Goal: Task Accomplishment & Management: Complete application form

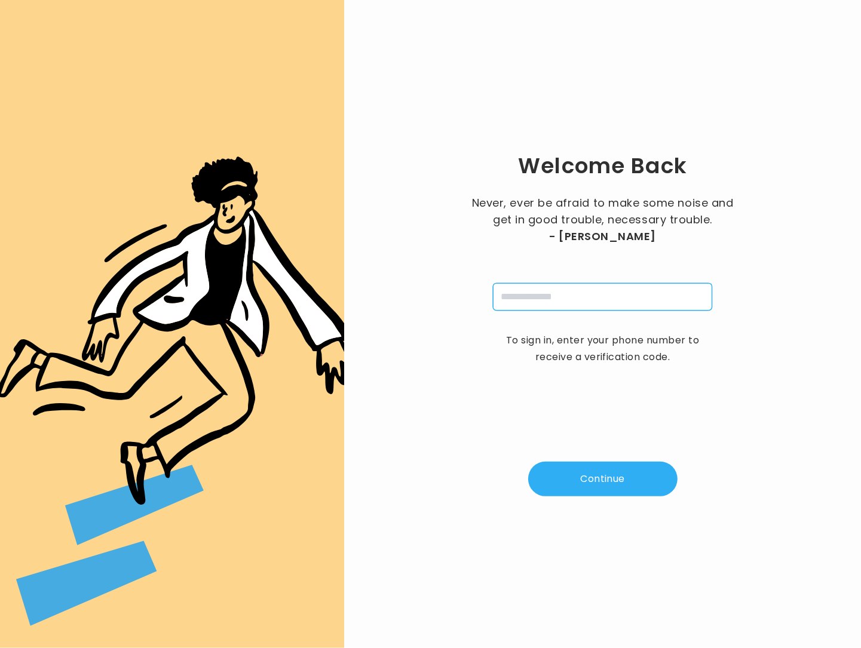
click at [552, 300] on input "tel" at bounding box center [602, 296] width 219 height 27
type input "**********"
click at [620, 477] on button "Continue" at bounding box center [602, 479] width 149 height 35
type input "*"
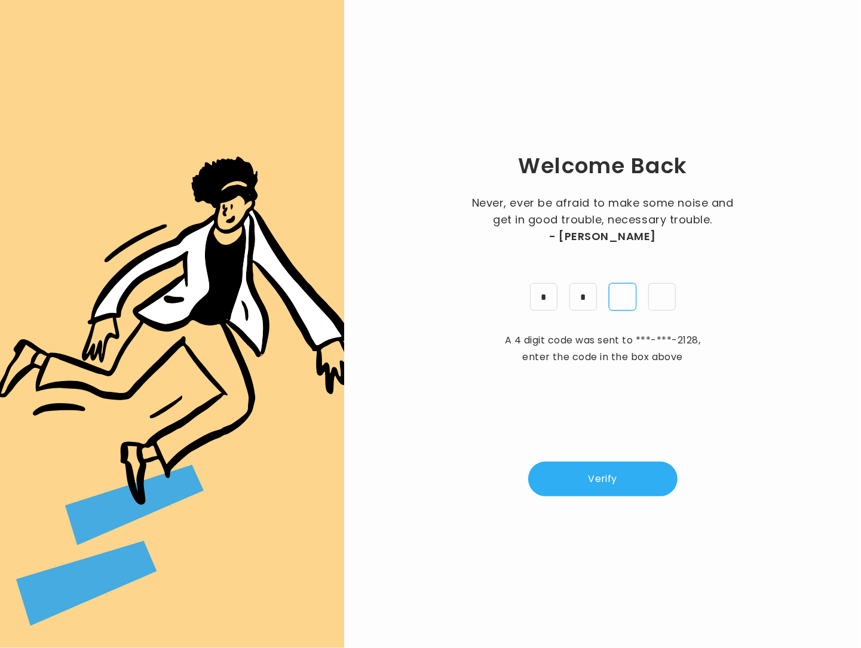
type input "*"
click at [628, 495] on button "Verify" at bounding box center [602, 479] width 149 height 35
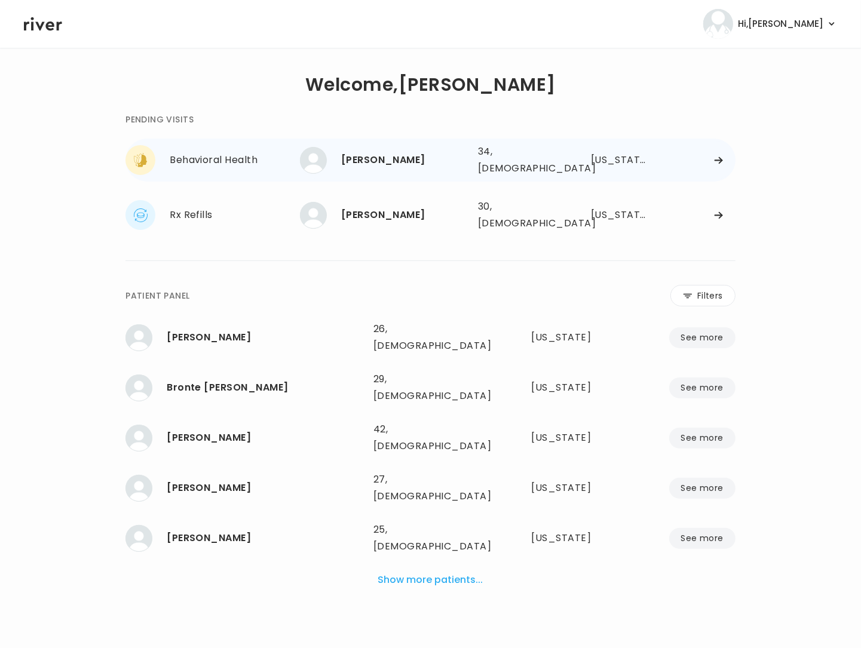
click at [705, 156] on div at bounding box center [695, 160] width 79 height 9
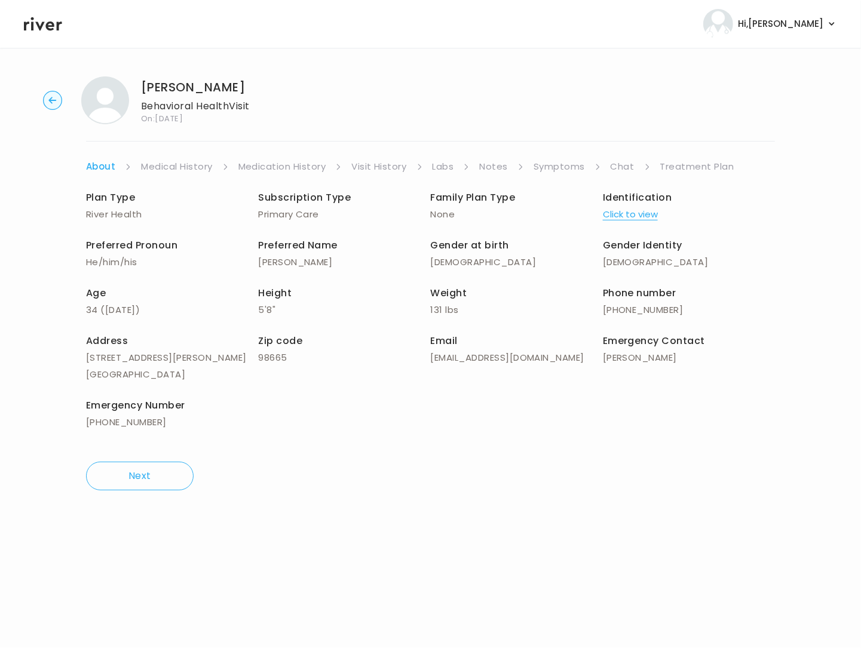
click at [551, 170] on link "Symptoms" at bounding box center [558, 166] width 51 height 17
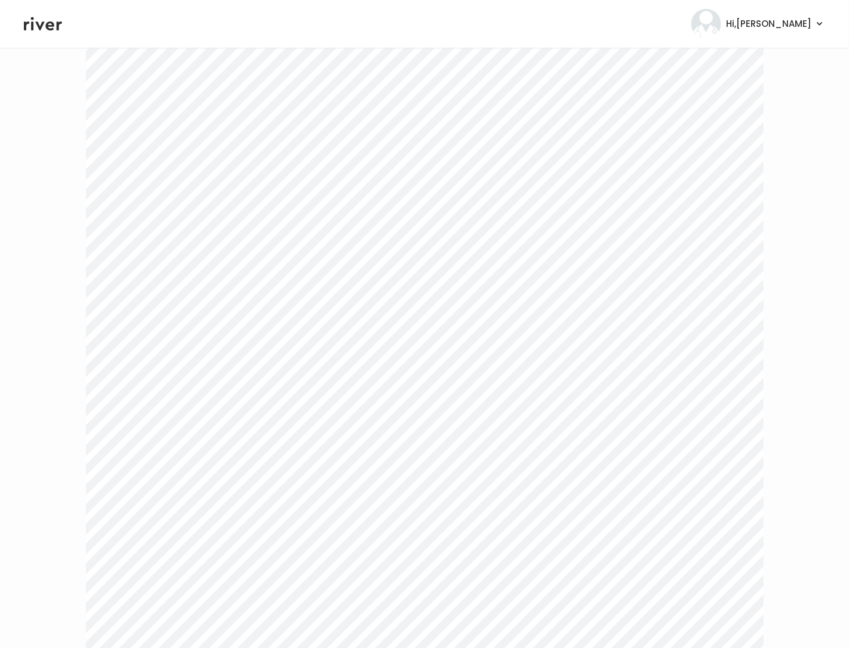
scroll to position [2329, 0]
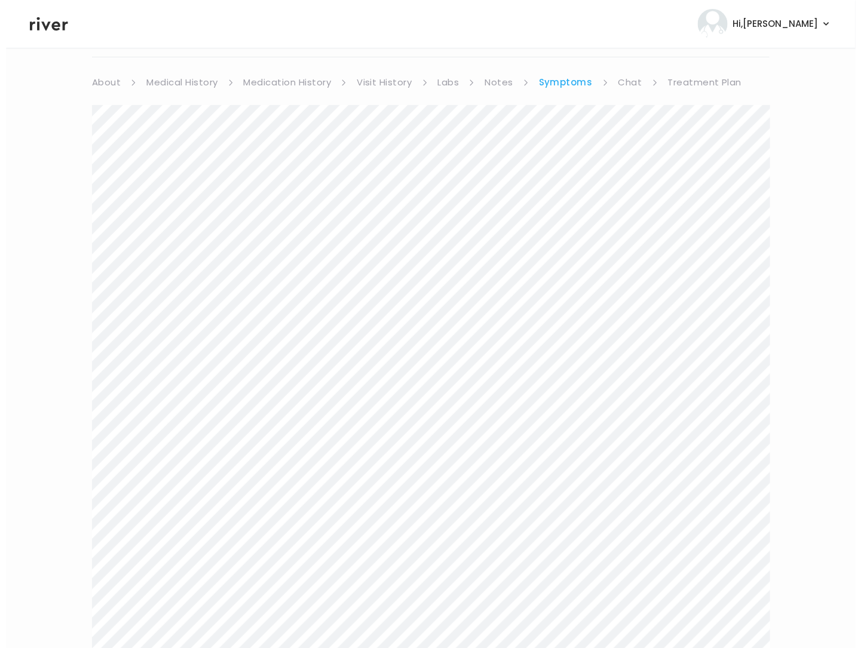
scroll to position [0, 0]
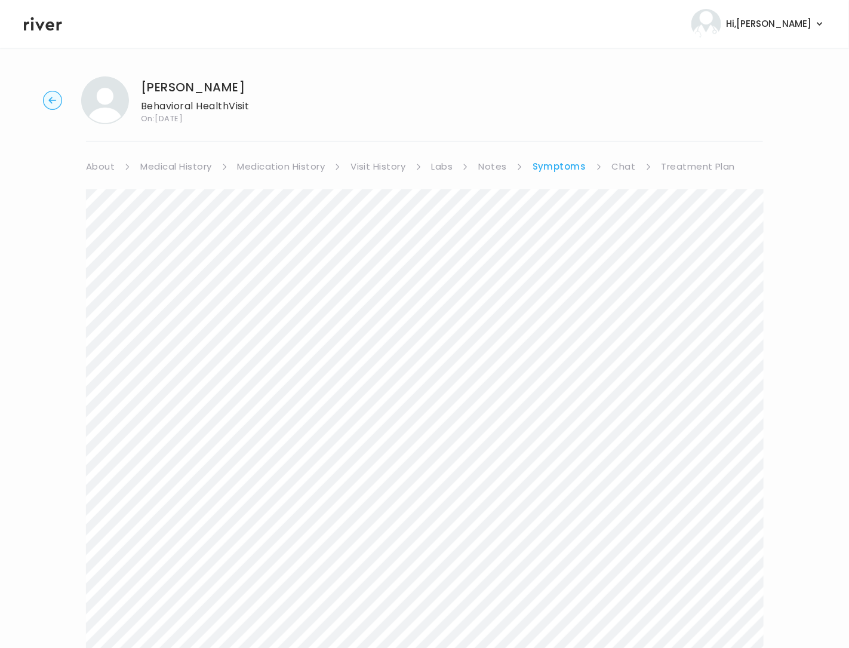
click at [674, 165] on link "Treatment Plan" at bounding box center [699, 166] width 74 height 17
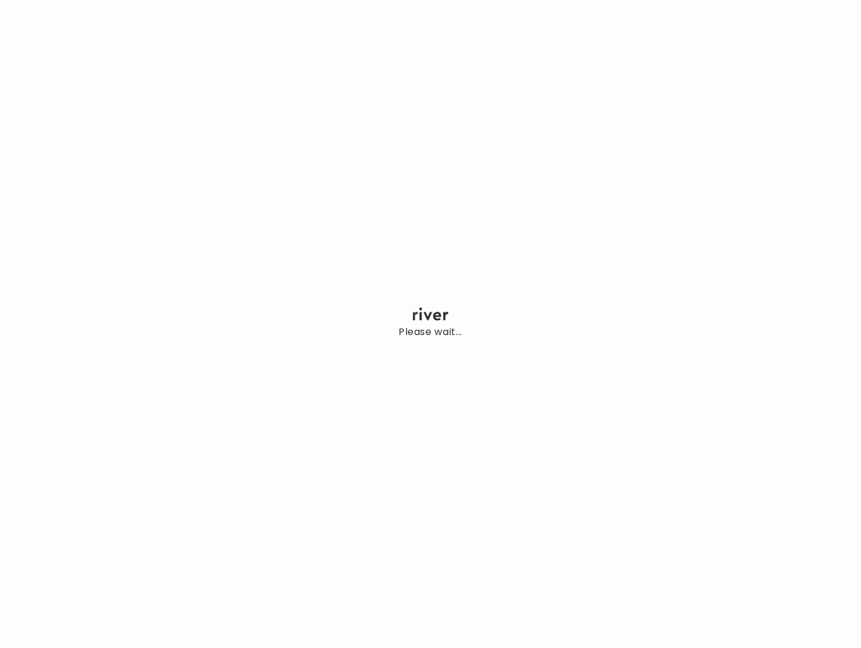
click at [170, 304] on div "Please wait..." at bounding box center [430, 324] width 861 height 648
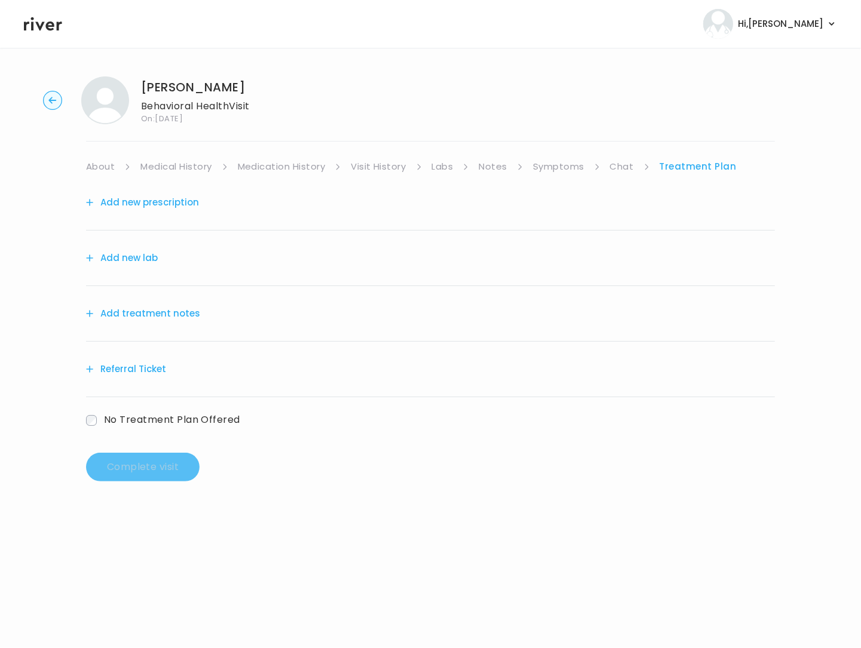
click at [171, 312] on button "Add treatment notes" at bounding box center [143, 313] width 114 height 17
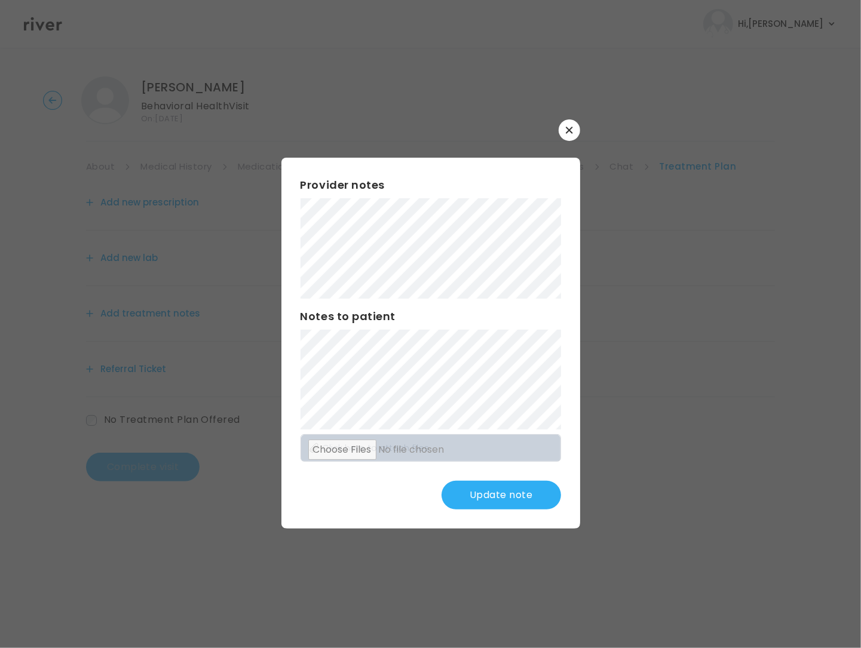
drag, startPoint x: 524, startPoint y: 487, endPoint x: 765, endPoint y: 389, distance: 260.1
click at [707, 422] on div "​ Provider notes Notes to patient Click here to attach files Update note" at bounding box center [430, 324] width 861 height 648
click at [540, 494] on button "Update note" at bounding box center [500, 495] width 119 height 29
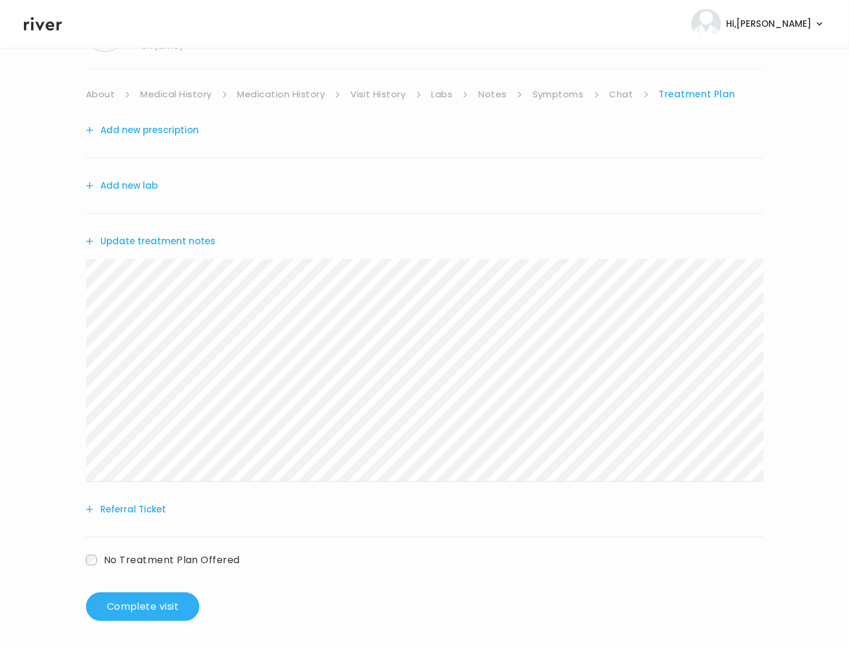
scroll to position [75, 0]
click at [146, 240] on button "Update treatment notes" at bounding box center [151, 239] width 130 height 17
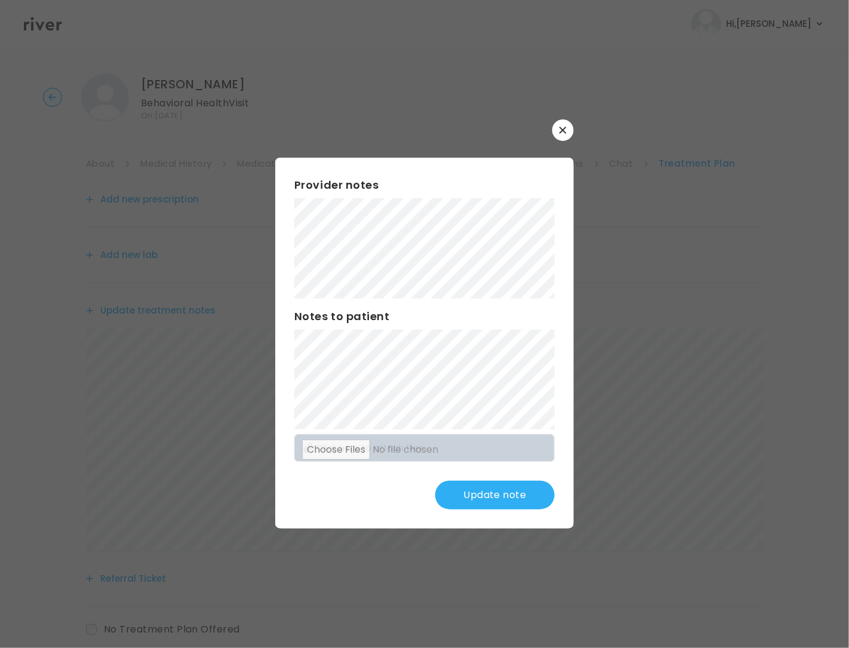
scroll to position [0, 0]
click at [460, 299] on div "Provider notes Notes to patient Click here to attach files Update note" at bounding box center [424, 343] width 299 height 371
drag, startPoint x: 487, startPoint y: 493, endPoint x: 455, endPoint y: 440, distance: 61.4
click at [487, 492] on button "Update note" at bounding box center [494, 495] width 119 height 29
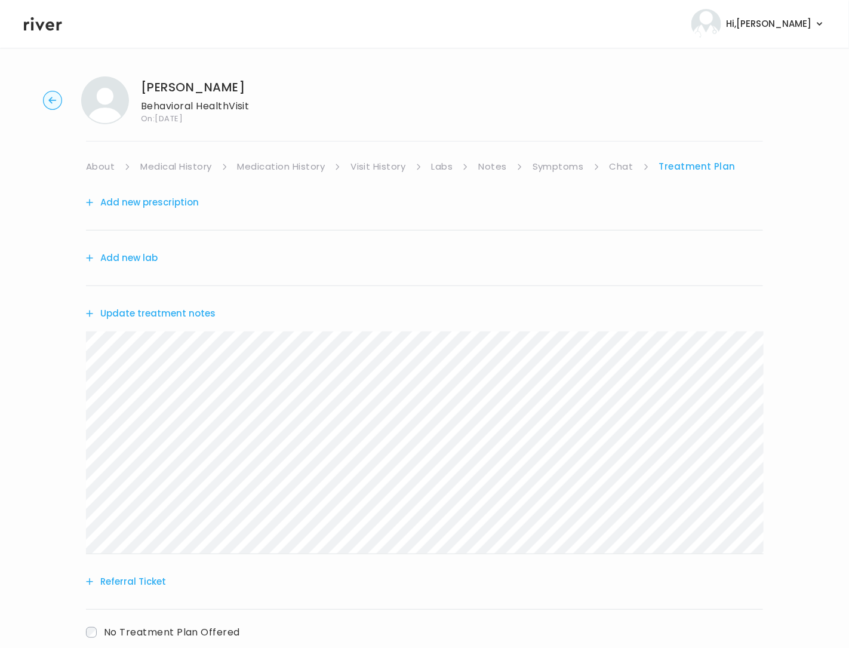
click at [156, 202] on button "Add new prescription" at bounding box center [142, 202] width 113 height 17
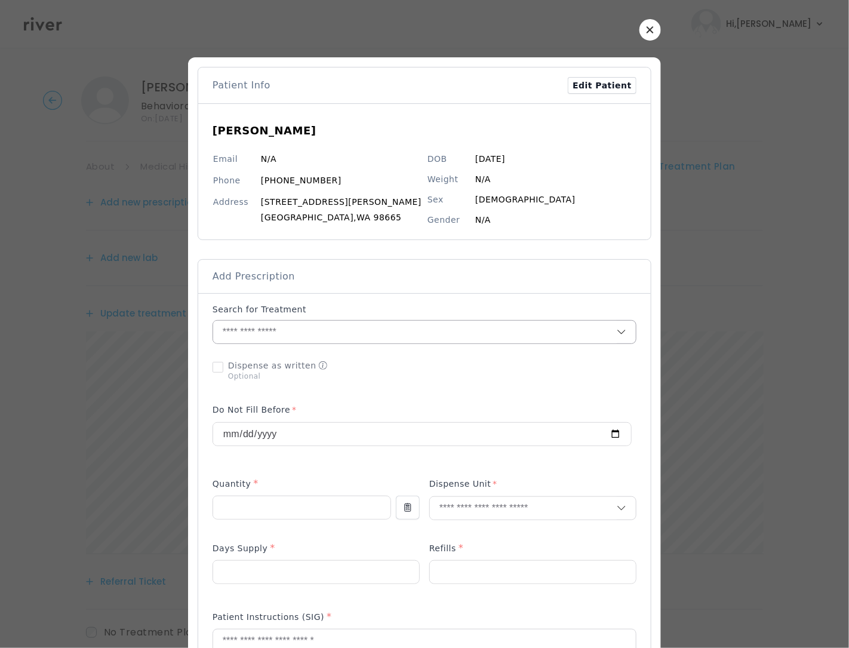
click at [283, 334] on input "text" at bounding box center [415, 332] width 404 height 23
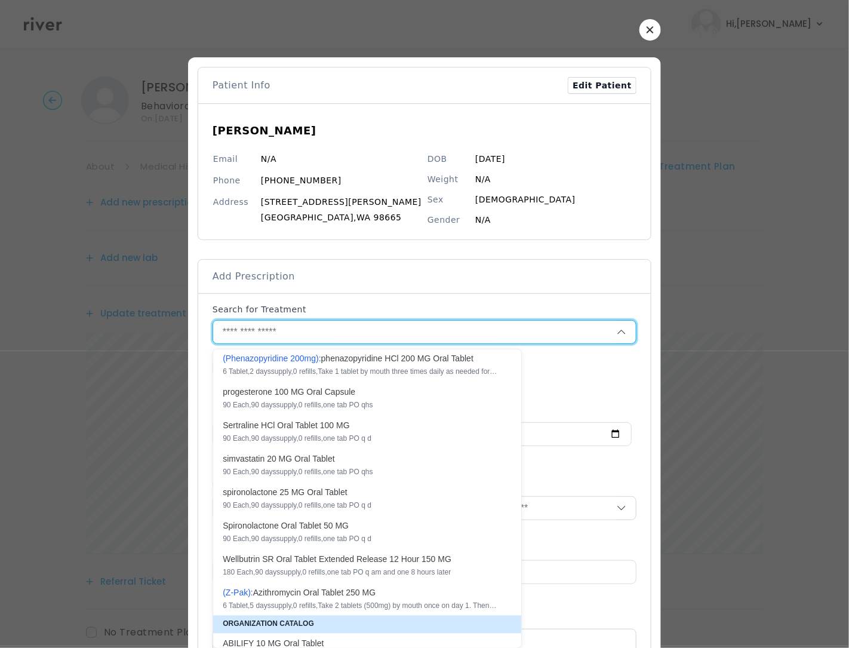
scroll to position [1017, 0]
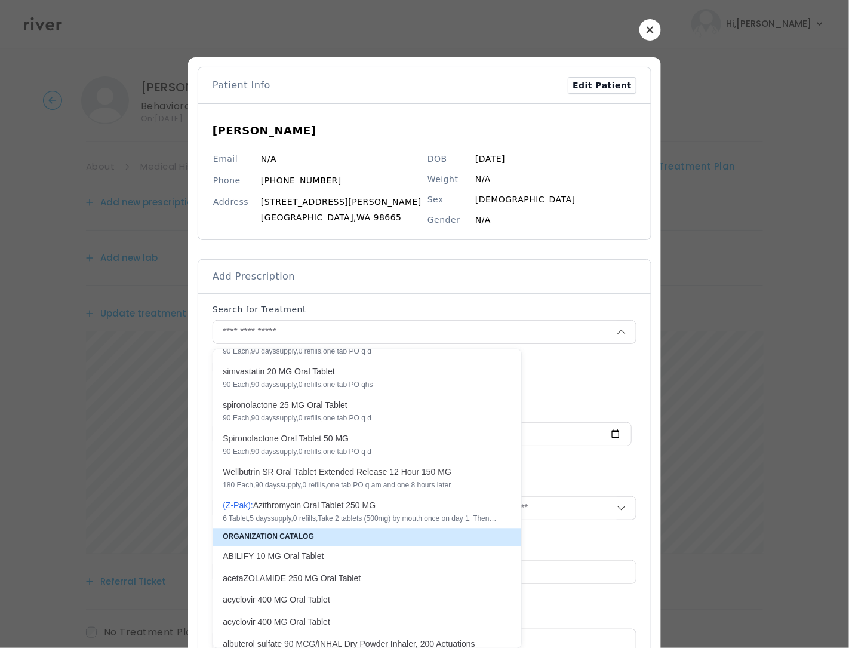
click at [308, 345] on div "S e r t r a l i n e H C l O r a l T a b l e t 1 0 0 M G" at bounding box center [360, 339] width 275 height 12
type input "**********"
type input "**"
type input "*"
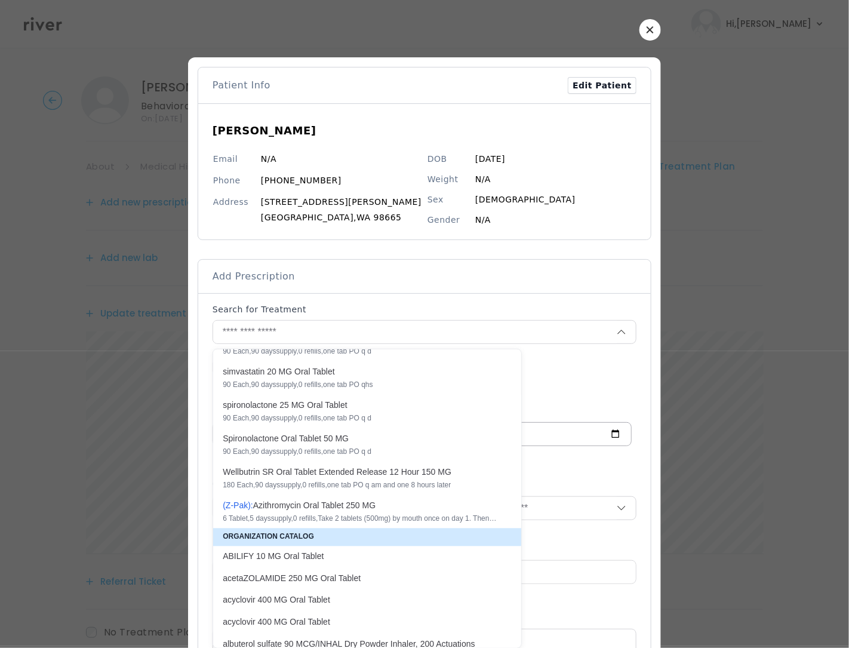
type textarea "**********"
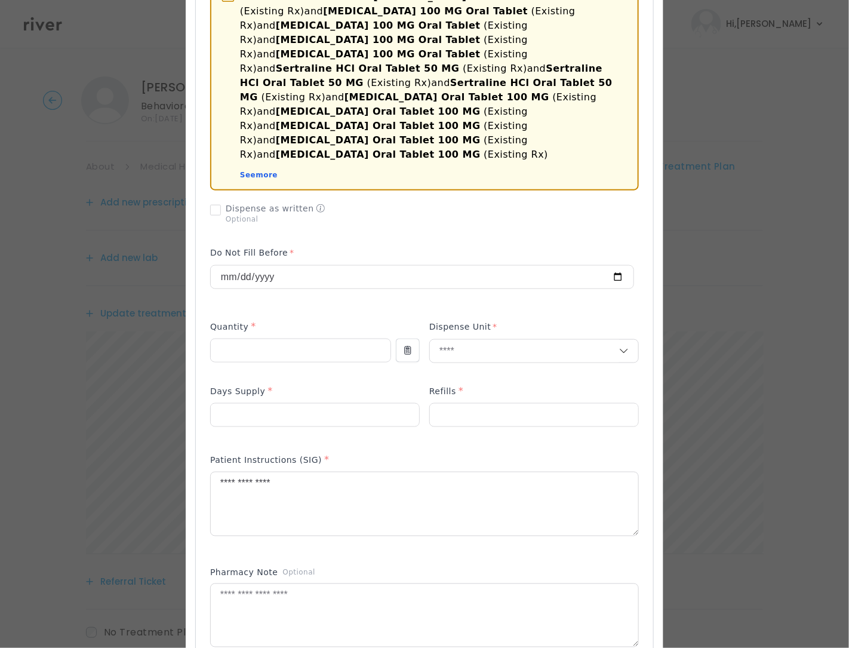
scroll to position [374, 0]
drag, startPoint x: 234, startPoint y: 339, endPoint x: 197, endPoint y: 336, distance: 37.7
click at [197, 336] on div "Moderate interaction with SUMAtriptan succinate 100 MG Oral Tablet (Existing Rx…" at bounding box center [425, 329] width 458 height 820
type input "**"
drag, startPoint x: 285, startPoint y: 399, endPoint x: 189, endPoint y: 397, distance: 96.8
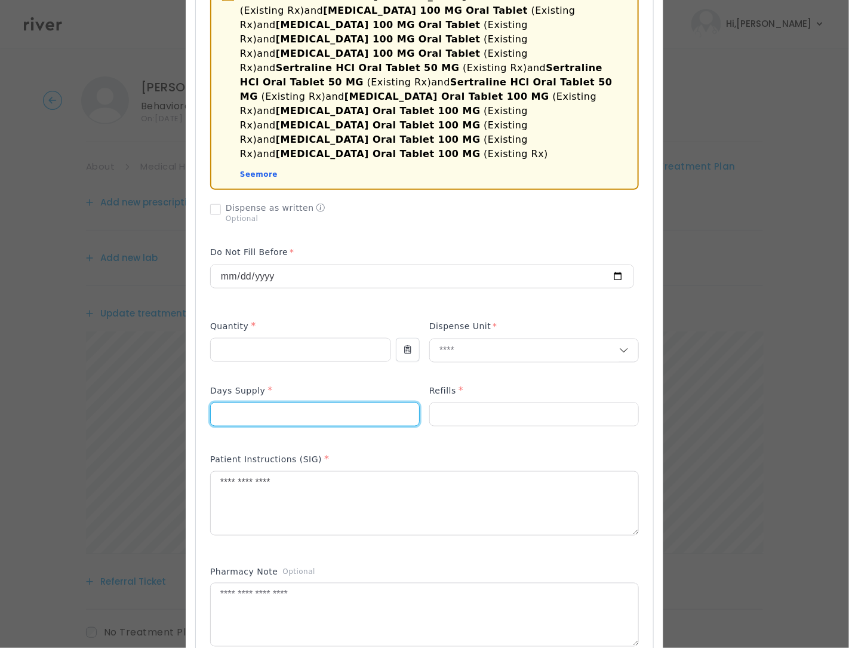
click at [195, 397] on div "Add Prescription Moderate interaction with SUMAtriptan succinate 100 MG Oral Ta…" at bounding box center [424, 312] width 459 height 855
type input "**"
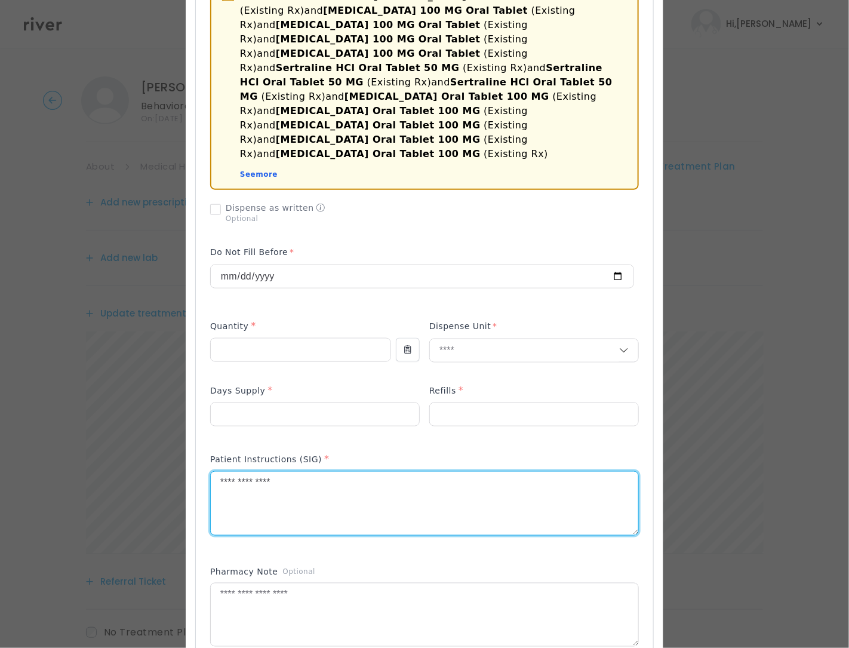
drag, startPoint x: 415, startPoint y: 470, endPoint x: 415, endPoint y: 479, distance: 9.0
click at [415, 479] on textarea "**********" at bounding box center [425, 503] width 428 height 63
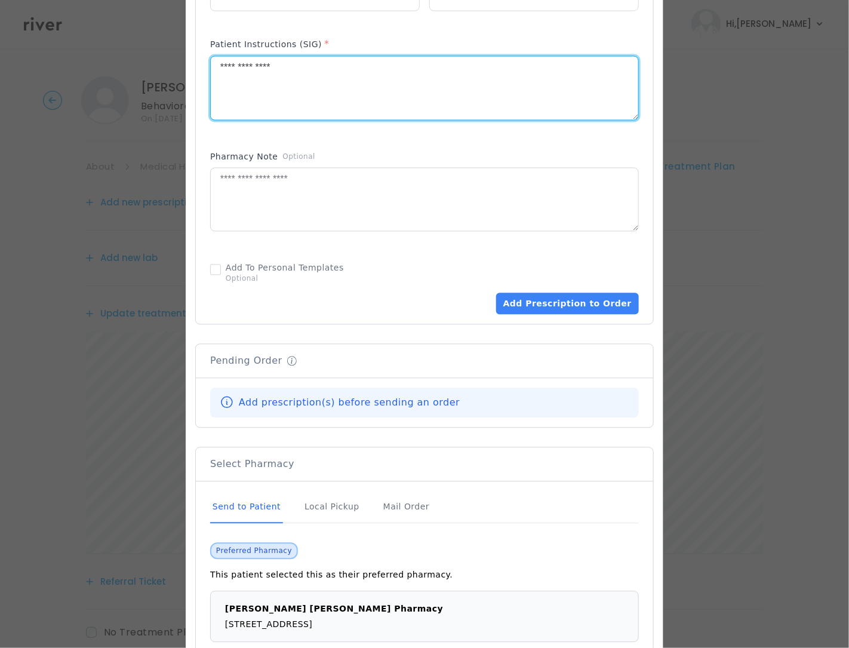
scroll to position [851, 0]
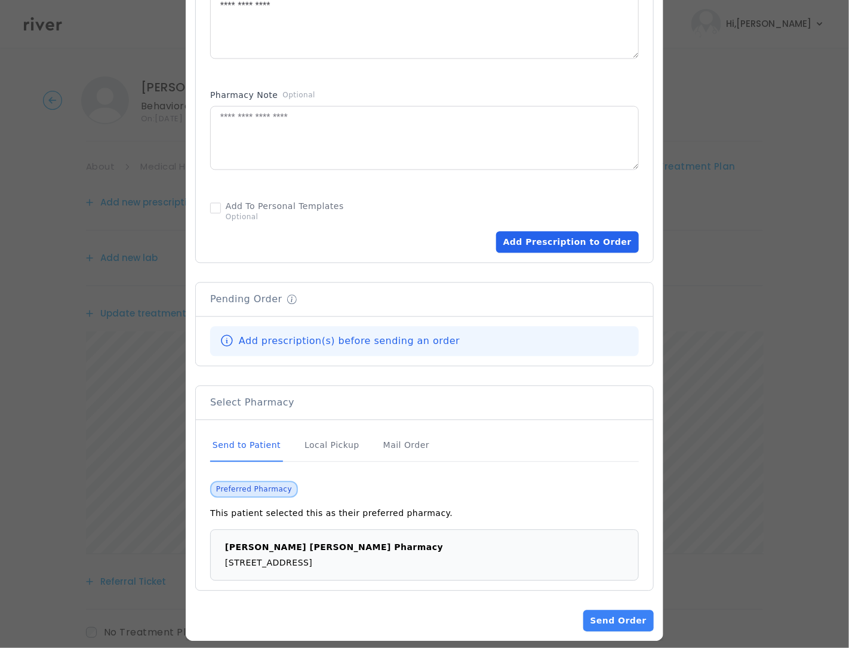
click at [582, 238] on button "Add Prescription to Order" at bounding box center [567, 242] width 143 height 22
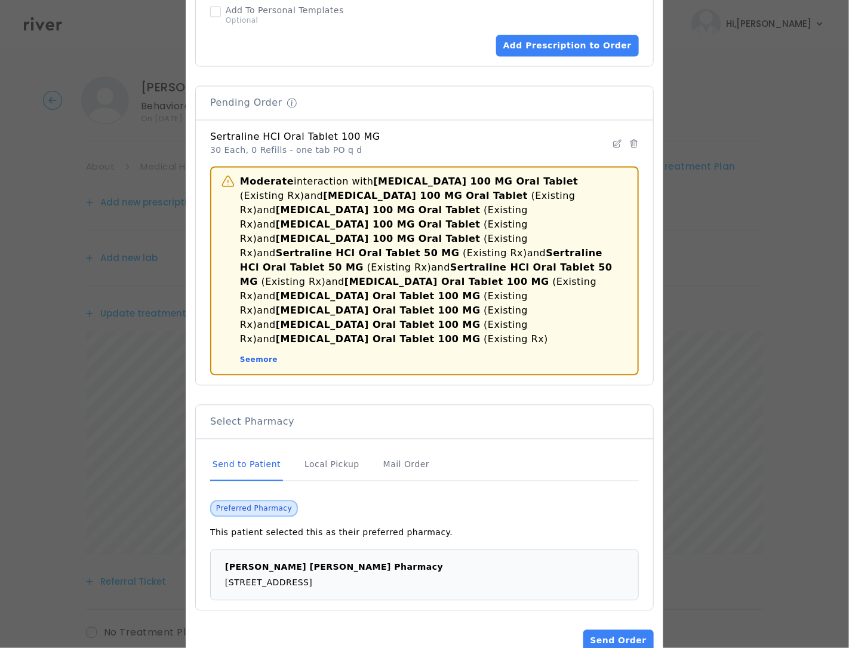
scroll to position [850, 0]
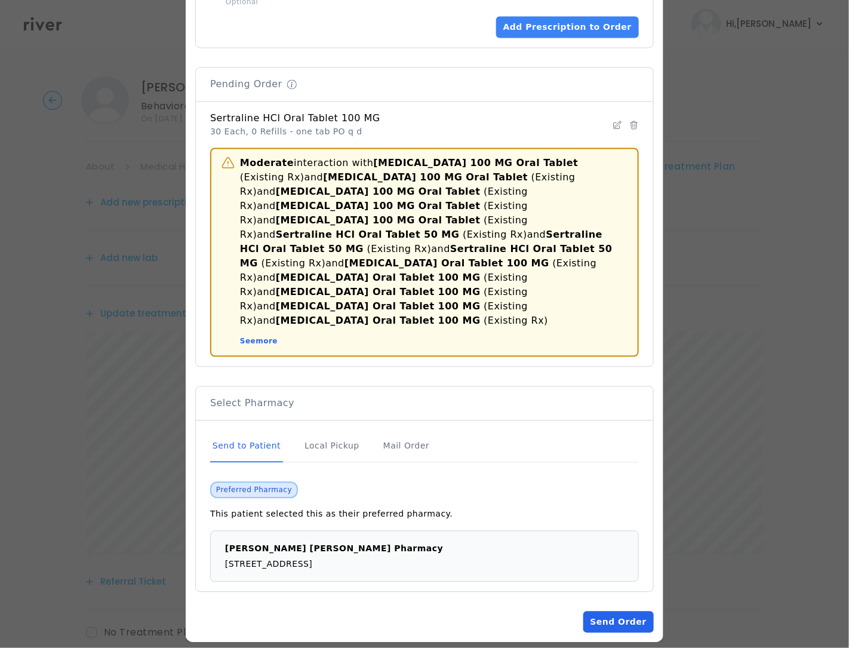
click at [615, 611] on button "Send Order" at bounding box center [619, 622] width 70 height 22
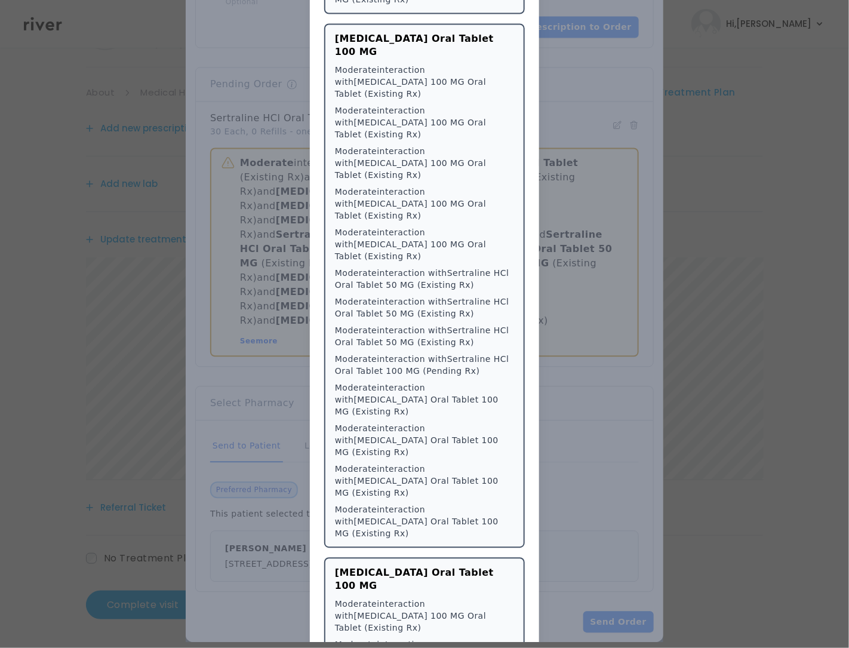
scroll to position [75, 0]
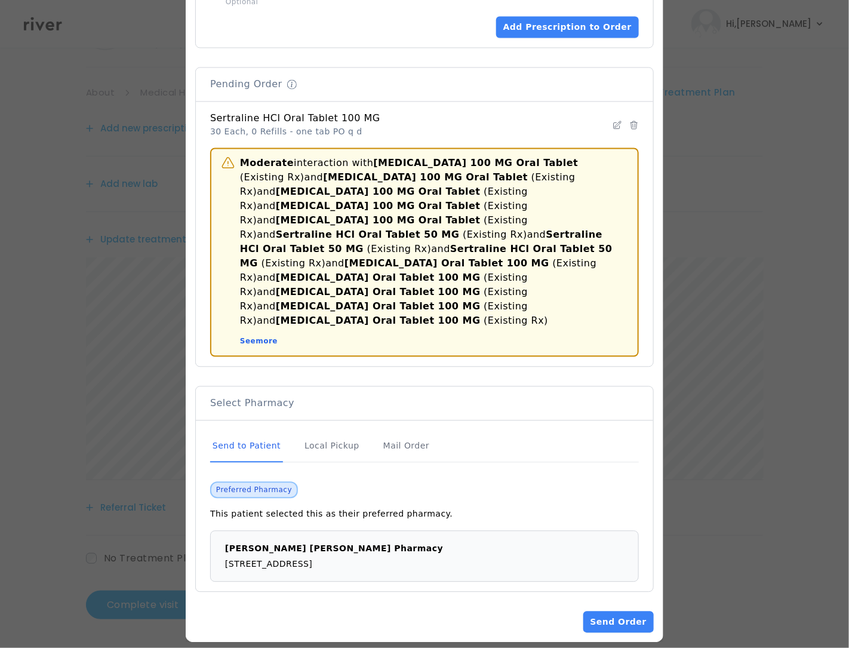
drag, startPoint x: 604, startPoint y: 607, endPoint x: 597, endPoint y: 607, distance: 7.8
click at [600, 611] on button "Send Order" at bounding box center [619, 622] width 70 height 22
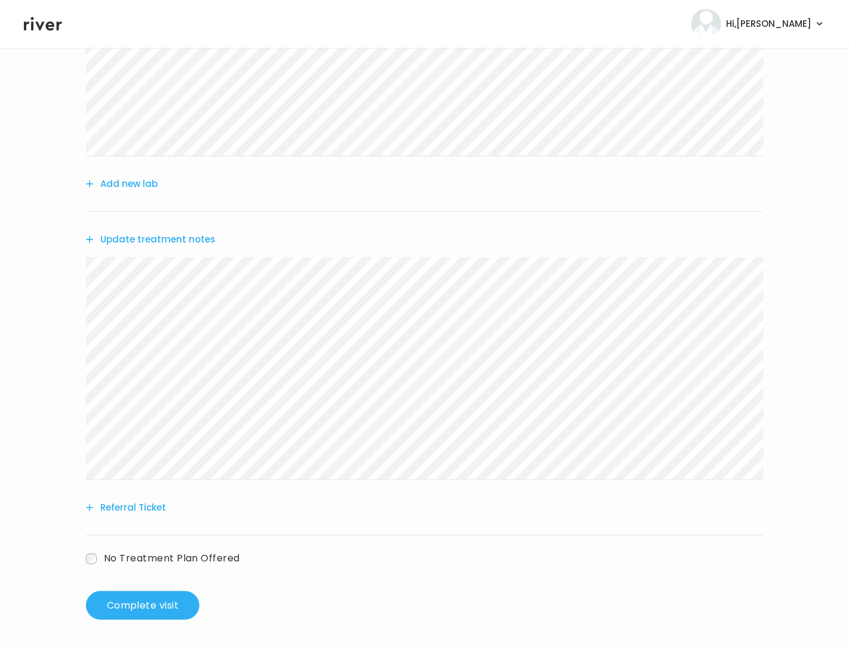
scroll to position [197, 0]
click at [150, 502] on button "Referral Ticket" at bounding box center [126, 507] width 80 height 17
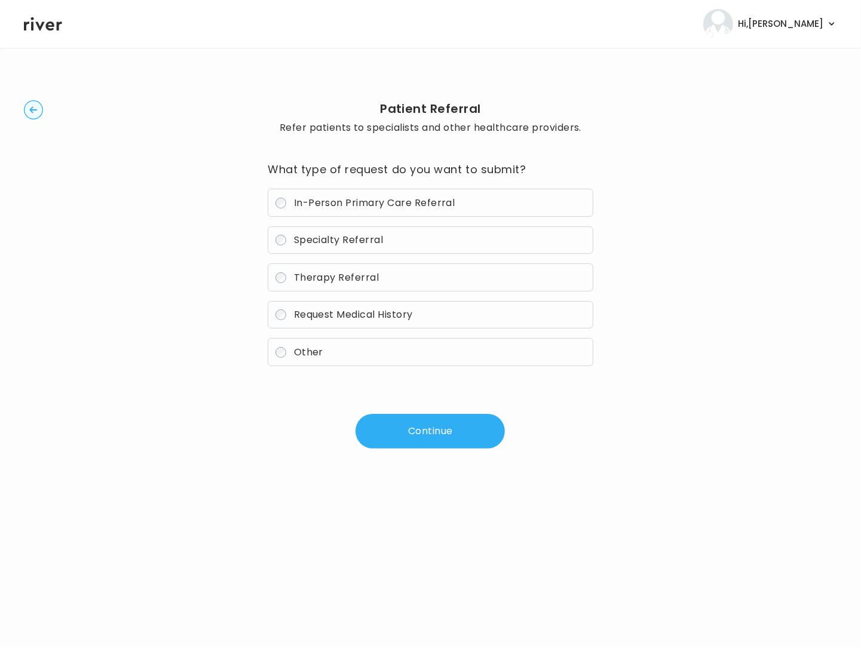
click at [346, 283] on span "Therapy Referral" at bounding box center [336, 278] width 85 height 14
click at [401, 429] on button "Continue" at bounding box center [429, 431] width 149 height 35
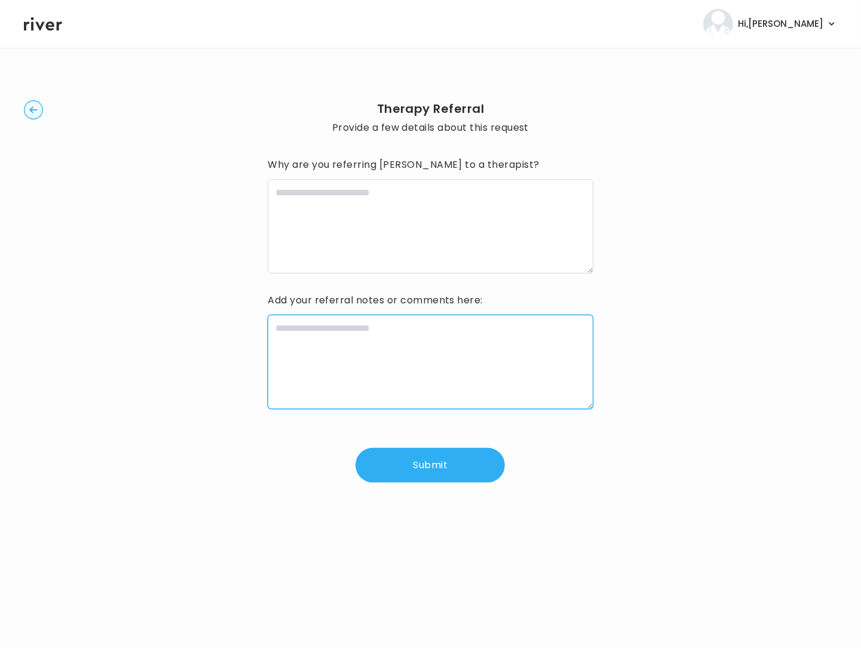
click at [460, 352] on textarea at bounding box center [430, 362] width 325 height 94
paste textarea "**********"
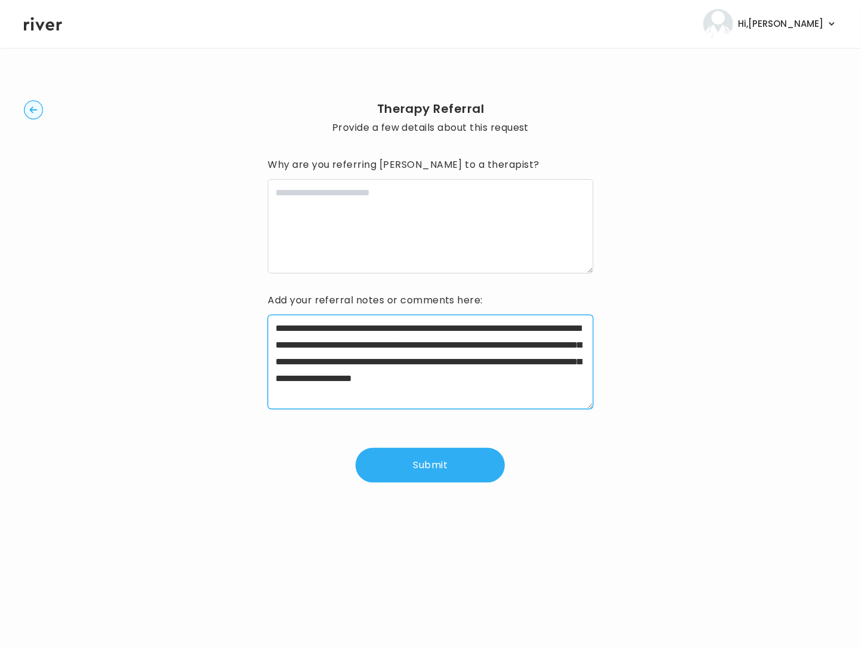
type textarea "**********"
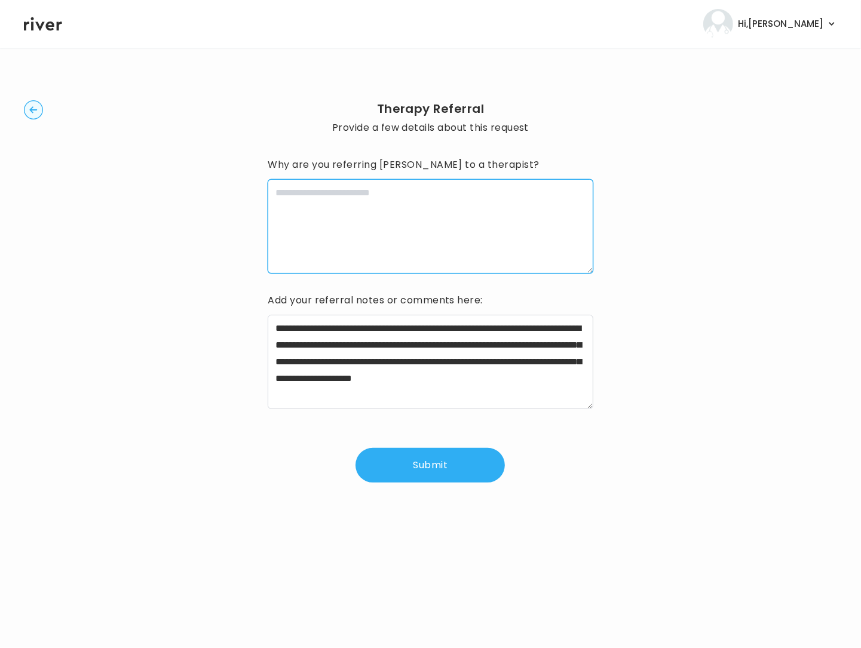
click at [380, 225] on textarea at bounding box center [430, 226] width 325 height 94
paste textarea "**********"
type textarea "**********"
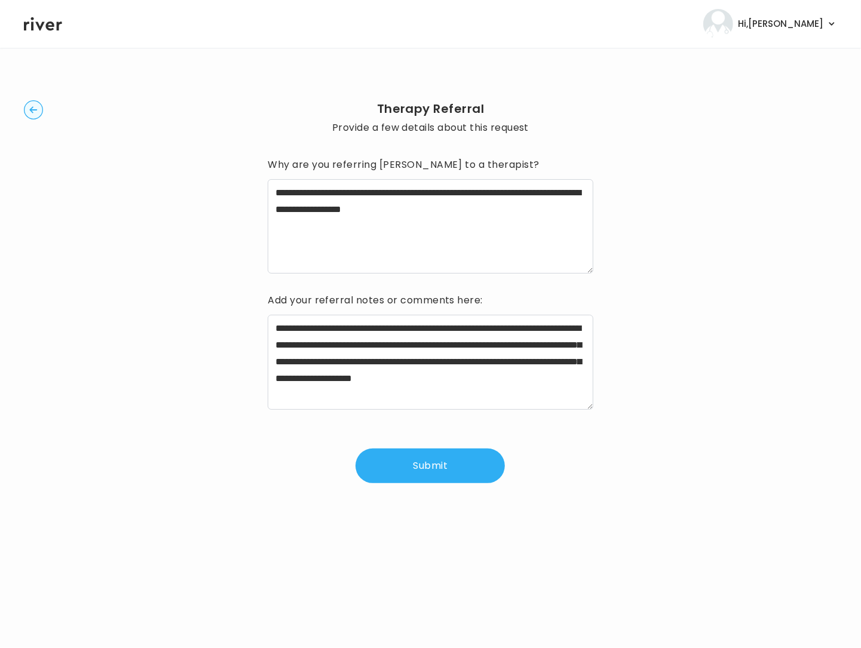
drag, startPoint x: 443, startPoint y: 474, endPoint x: 472, endPoint y: 460, distance: 32.3
click at [448, 472] on button "Submit" at bounding box center [429, 466] width 149 height 35
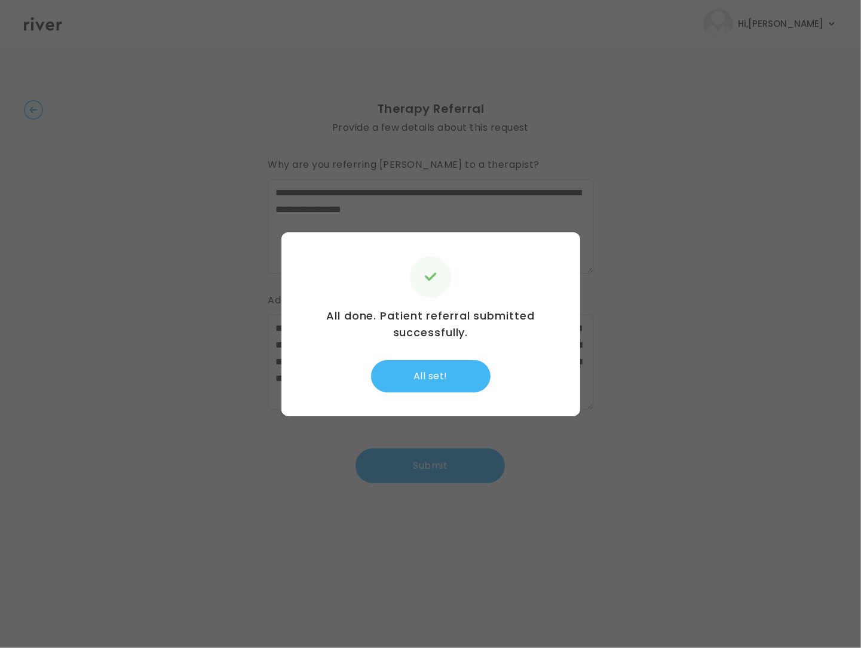
click at [439, 384] on button "All set!" at bounding box center [430, 376] width 119 height 32
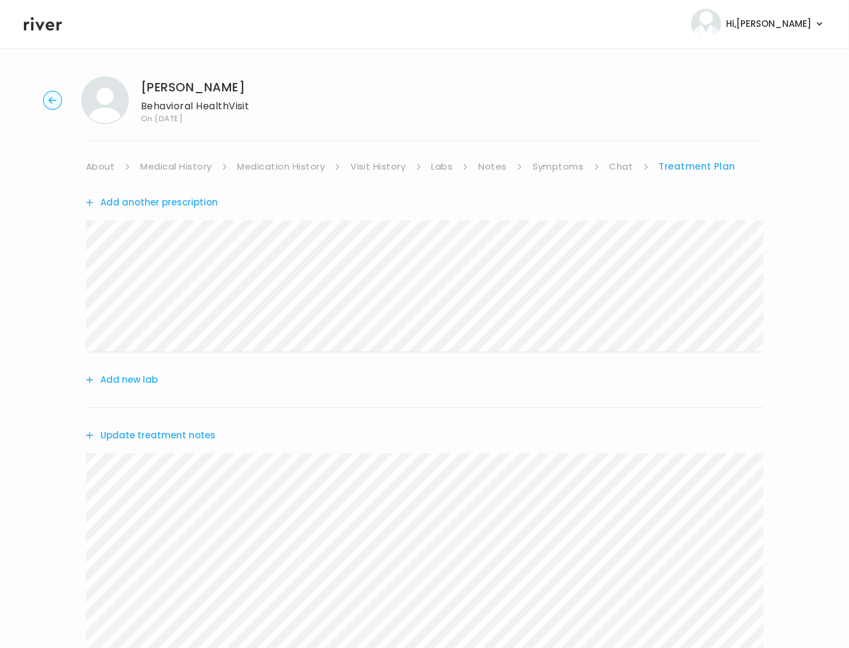
click at [94, 165] on link "About" at bounding box center [100, 166] width 29 height 17
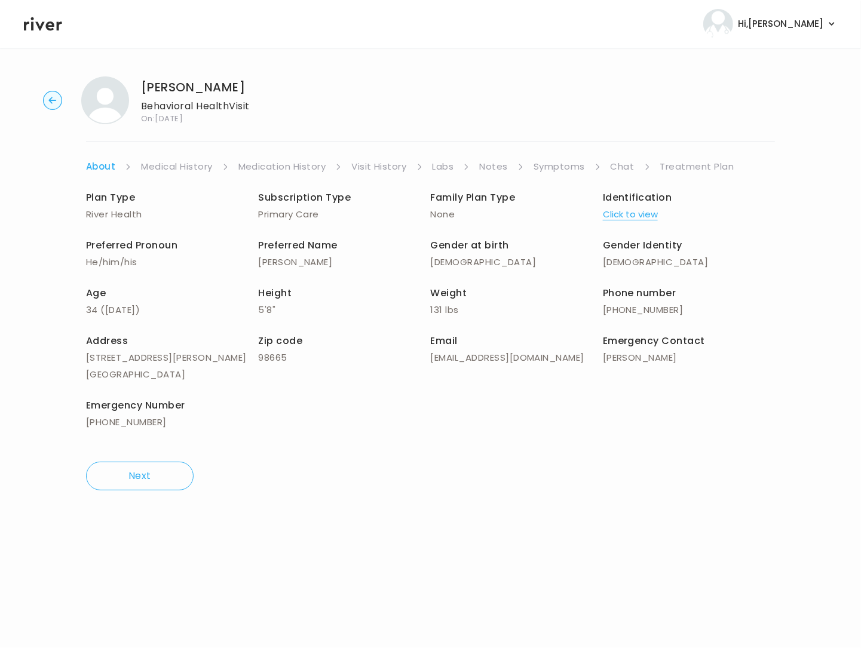
click at [702, 167] on link "Treatment Plan" at bounding box center [697, 166] width 74 height 17
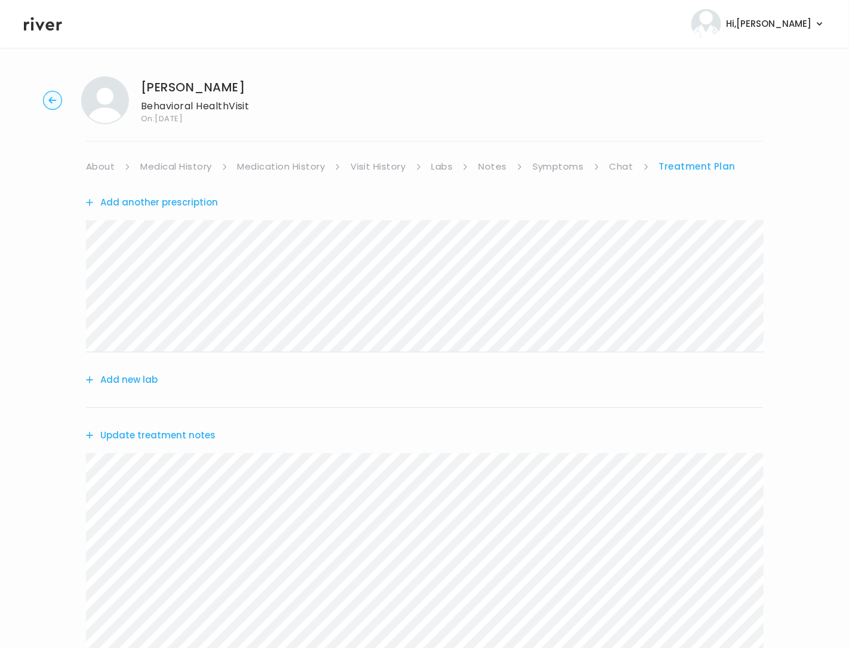
click at [165, 435] on button "Update treatment notes" at bounding box center [151, 435] width 130 height 17
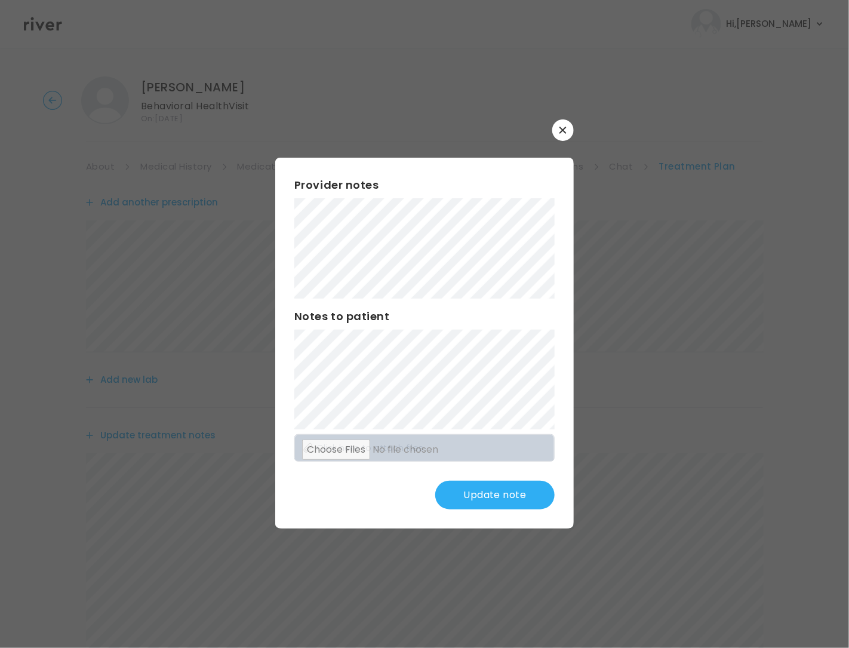
click at [539, 501] on button "Update note" at bounding box center [494, 495] width 119 height 29
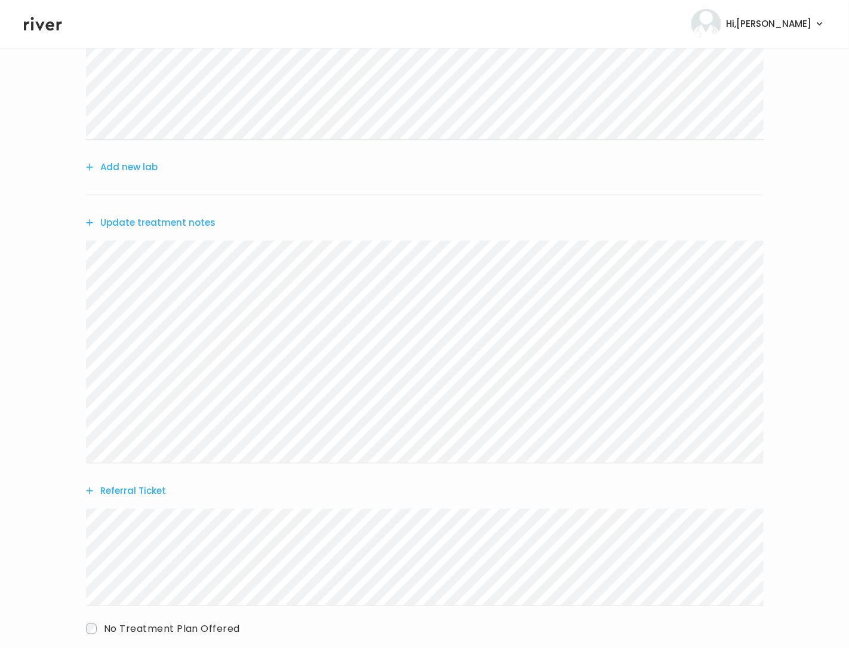
scroll to position [284, 0]
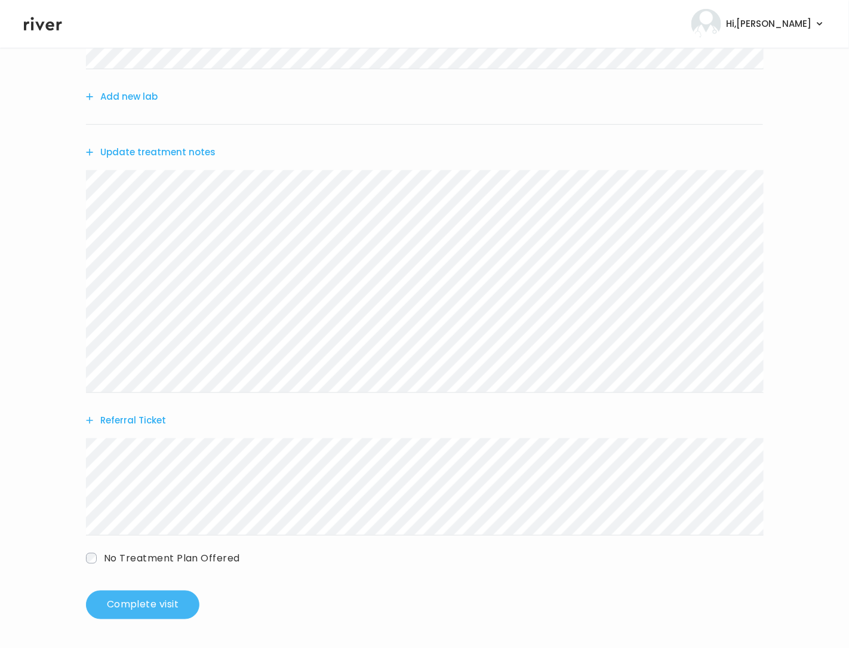
click at [125, 597] on button "Complete visit" at bounding box center [142, 605] width 113 height 29
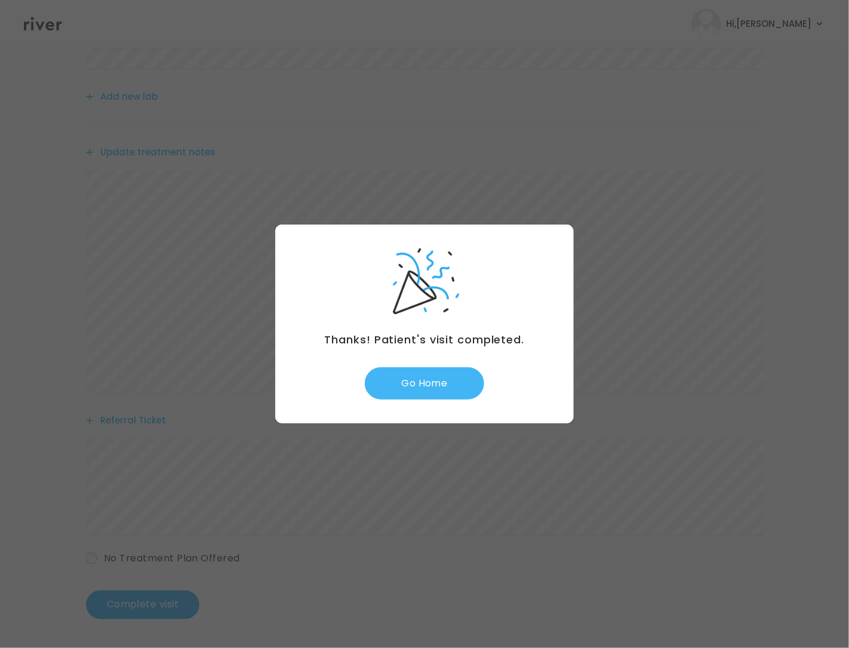
click at [437, 398] on button "Go Home" at bounding box center [424, 383] width 119 height 32
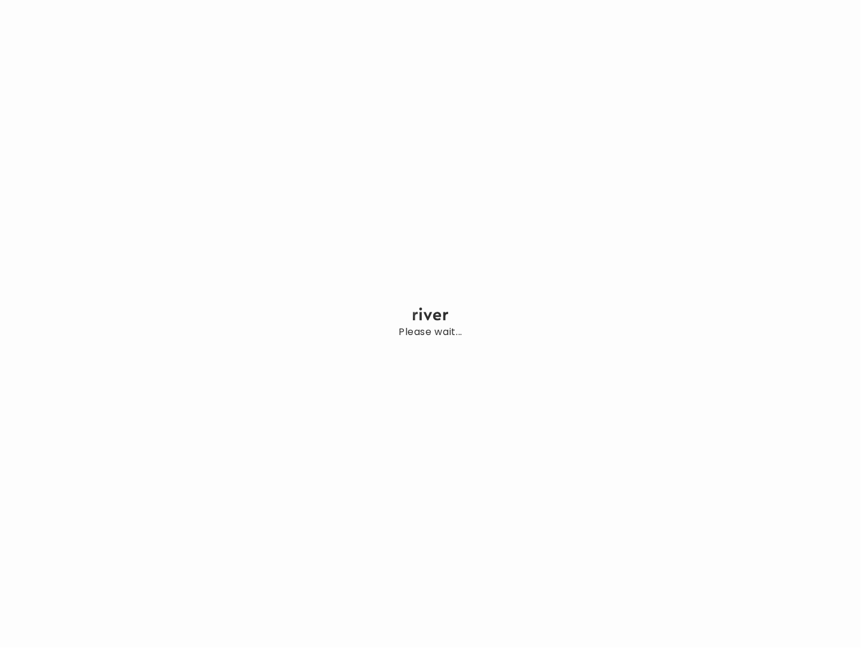
click at [438, 392] on div "Please wait..." at bounding box center [430, 324] width 861 height 648
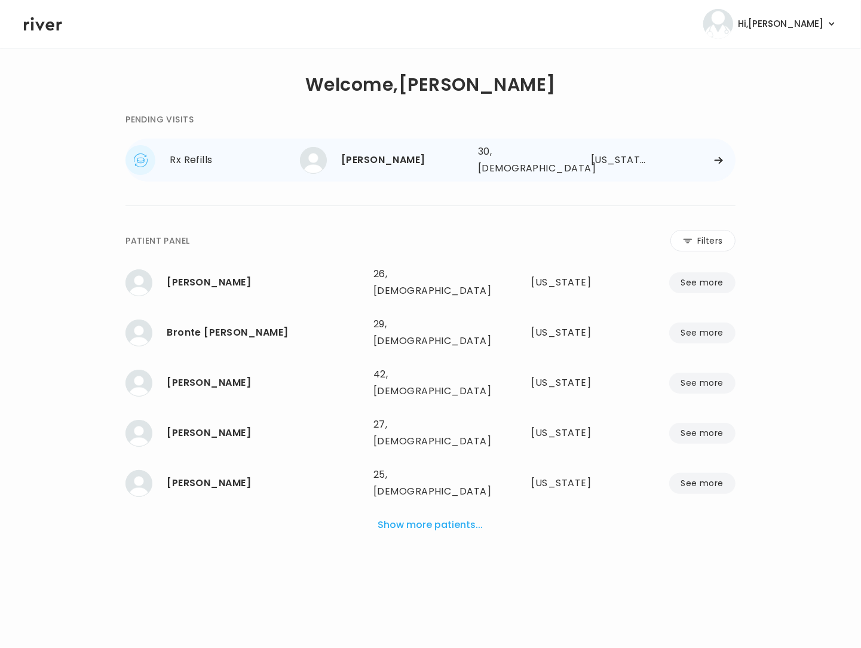
click at [697, 156] on div at bounding box center [695, 160] width 79 height 9
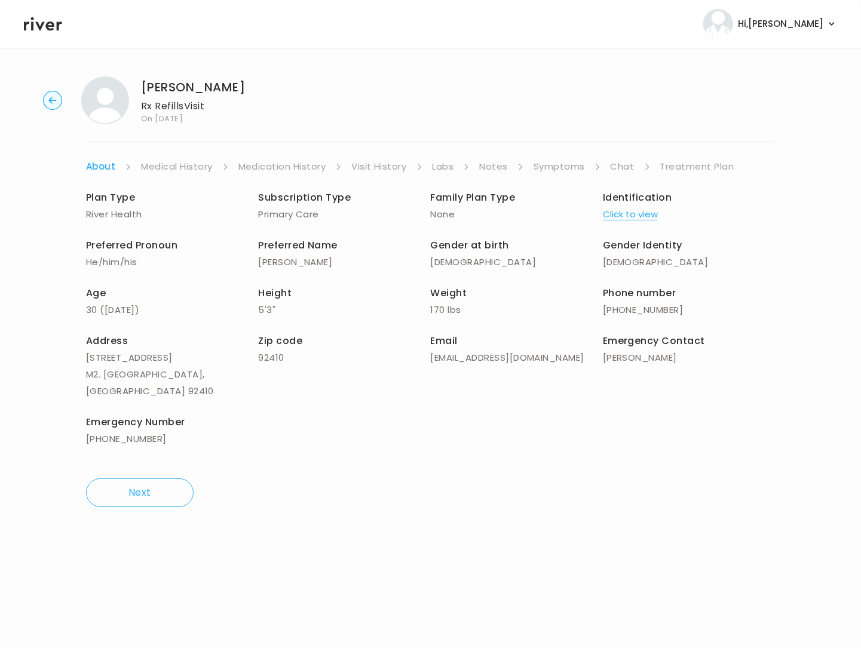
click at [387, 164] on link "Visit History" at bounding box center [378, 166] width 55 height 17
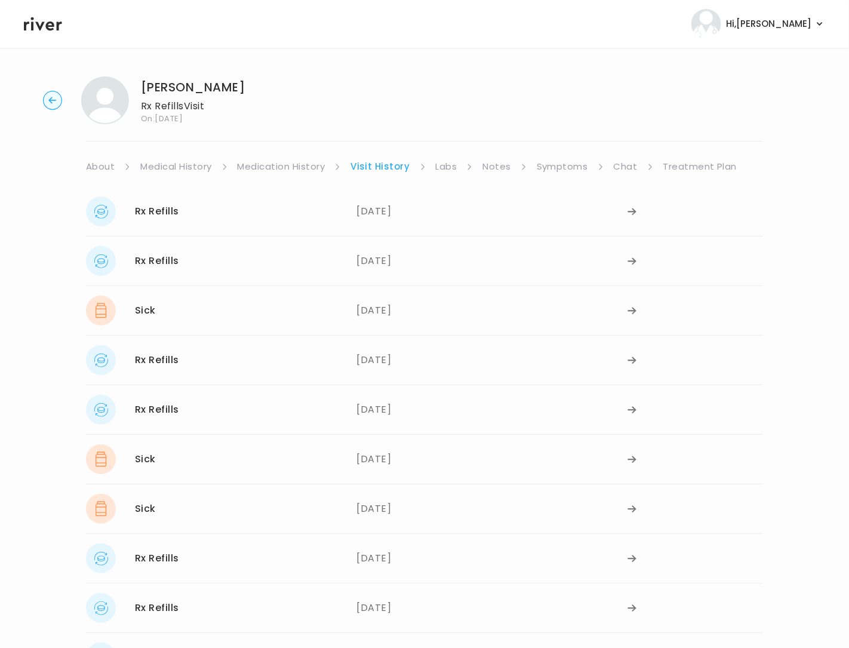
click at [307, 165] on link "Medication History" at bounding box center [282, 166] width 88 height 17
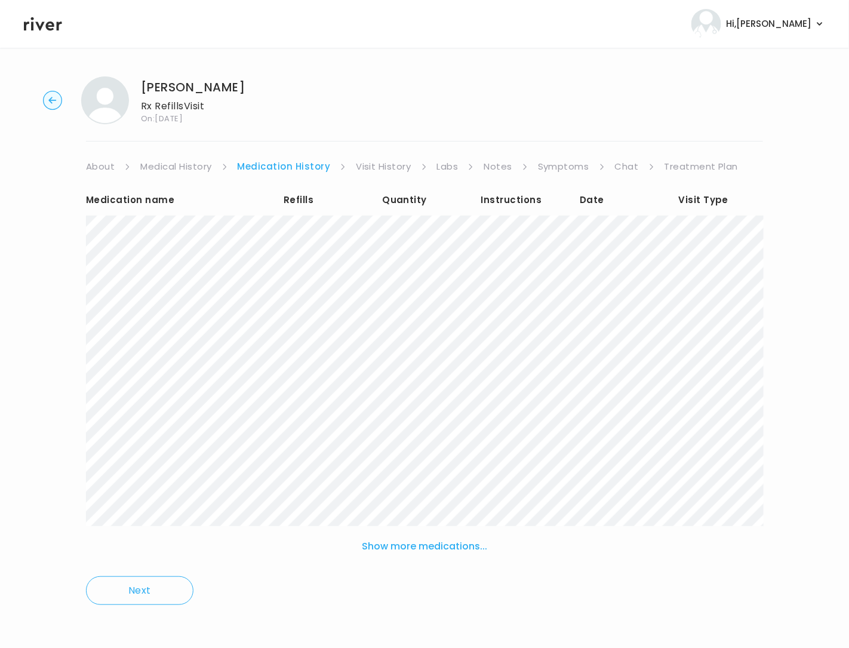
click at [571, 164] on link "Symptoms" at bounding box center [563, 166] width 51 height 17
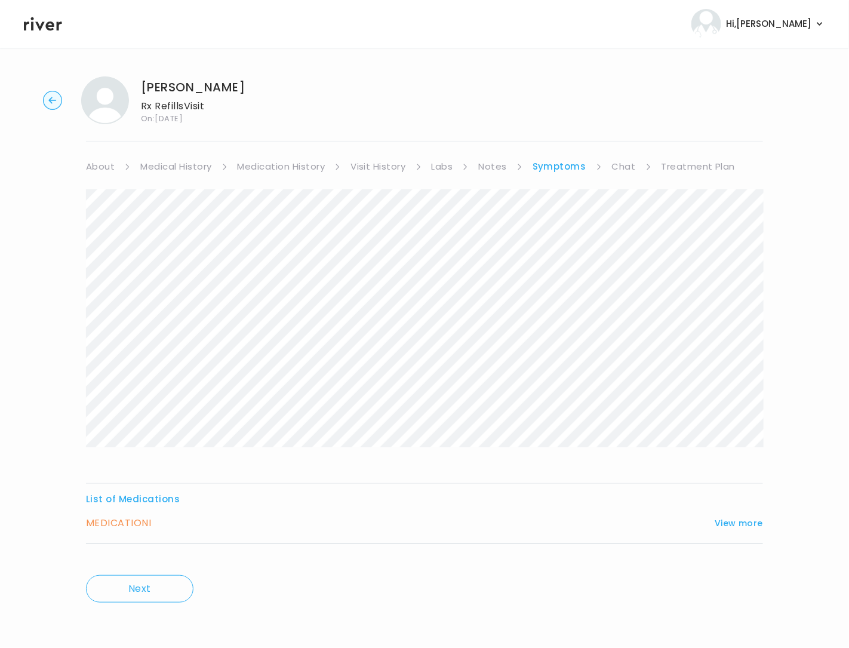
click at [749, 535] on div "MEDICATION I View more Who originally prescribed the medication you want to ref…" at bounding box center [424, 529] width 677 height 29
click at [748, 528] on button "View more" at bounding box center [739, 523] width 48 height 14
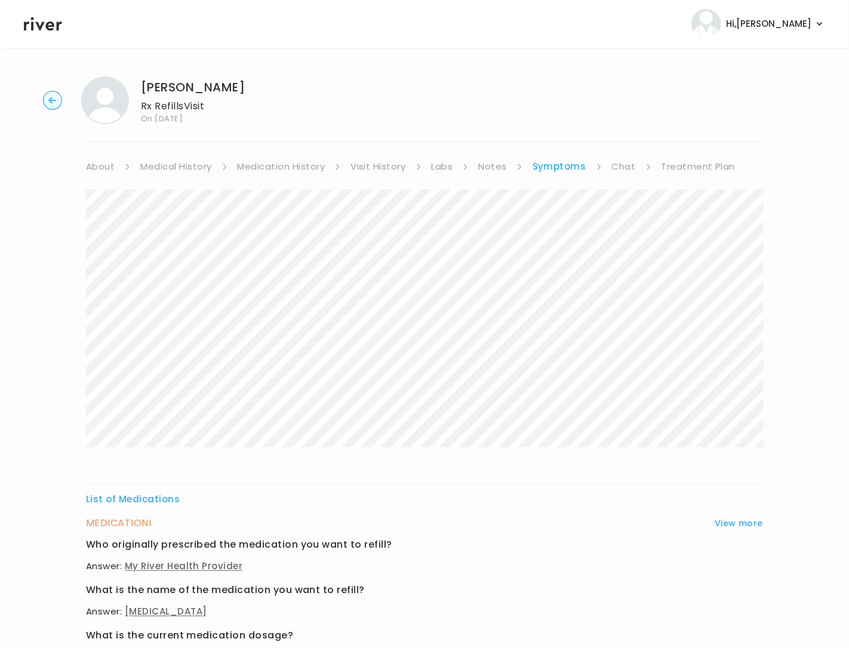
click at [434, 164] on link "Labs" at bounding box center [443, 166] width 22 height 17
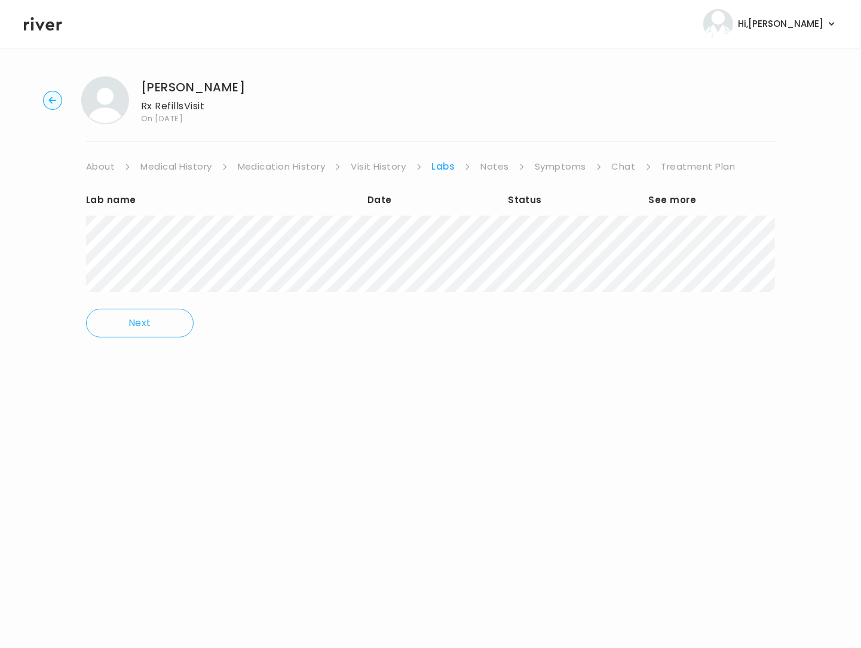
click at [399, 165] on link "Visit History" at bounding box center [378, 166] width 55 height 17
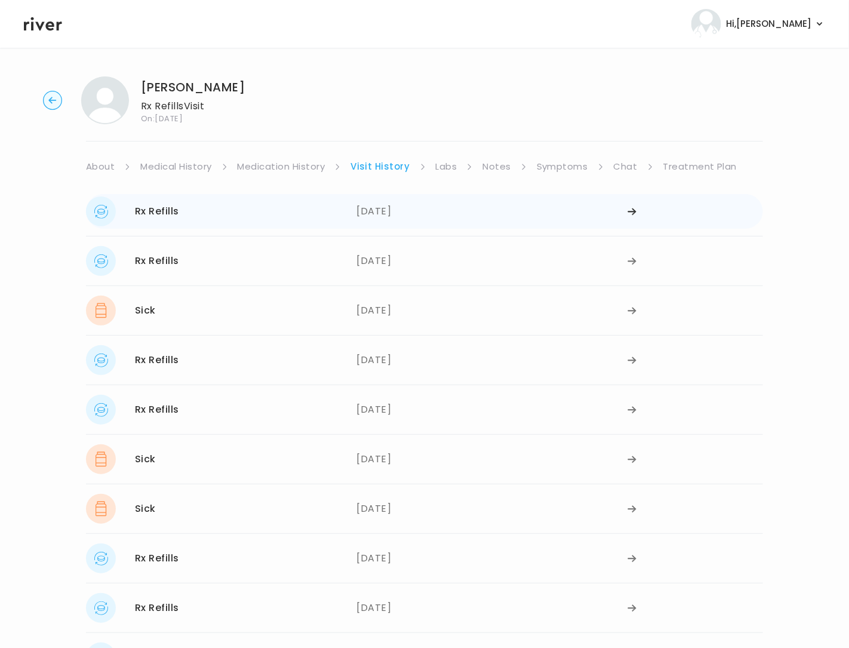
click at [398, 220] on div "08/22/2025" at bounding box center [492, 212] width 271 height 30
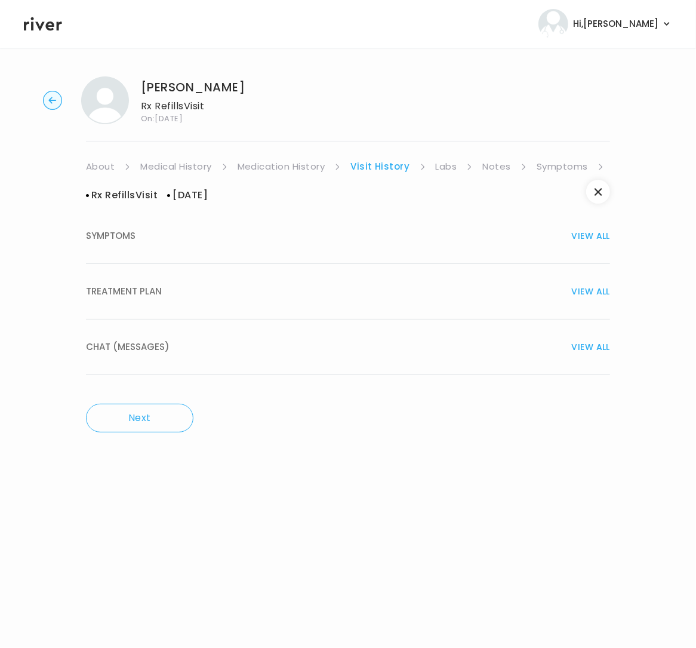
click at [142, 292] on span "TREATMENT PLAN" at bounding box center [124, 291] width 76 height 17
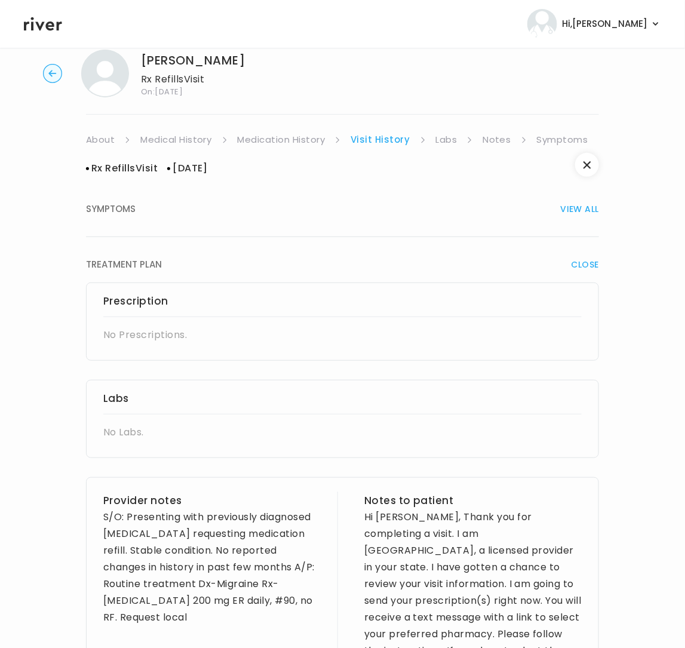
scroll to position [30, 0]
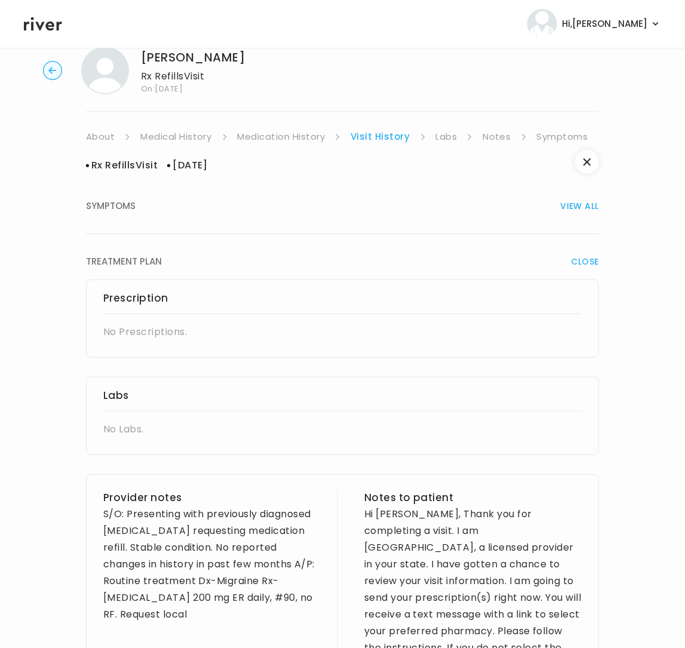
click at [131, 336] on div "No Prescriptions." at bounding box center [342, 332] width 478 height 17
click at [139, 299] on h3 "Prescription" at bounding box center [342, 298] width 478 height 17
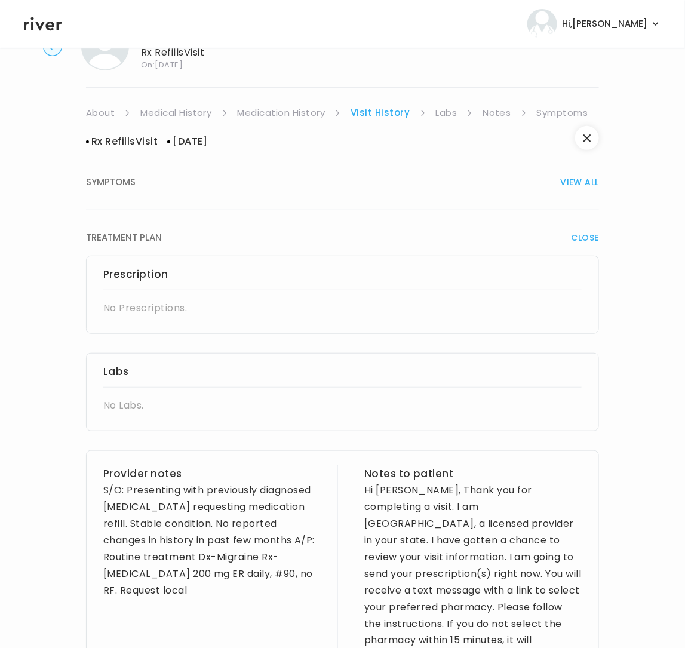
scroll to position [0, 0]
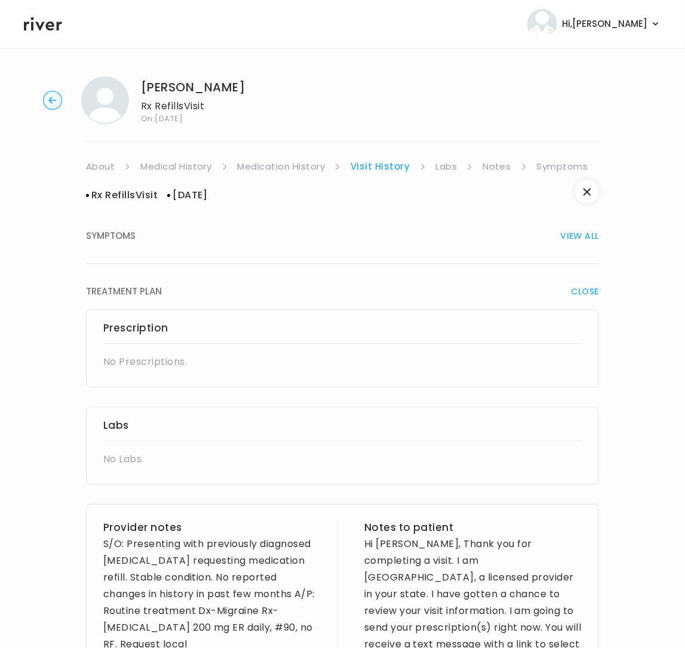
click at [269, 164] on link "Medication History" at bounding box center [282, 166] width 88 height 17
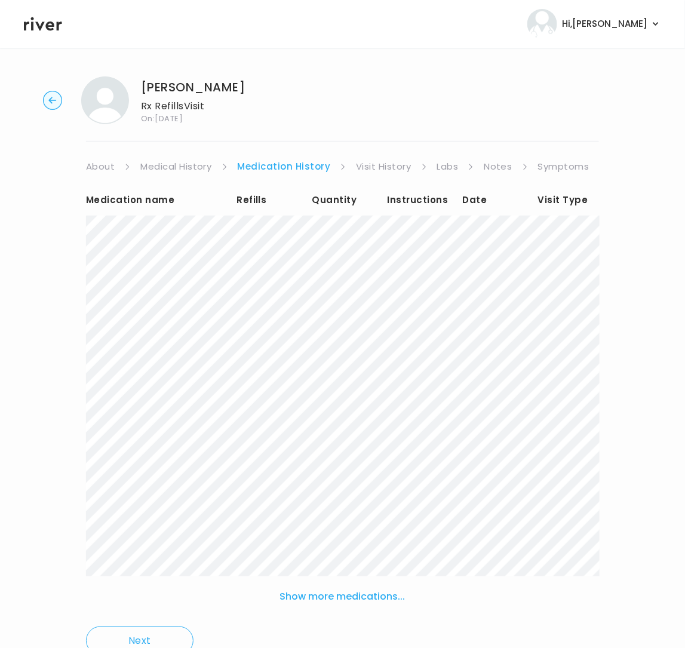
click at [559, 163] on link "Symptoms" at bounding box center [563, 166] width 51 height 17
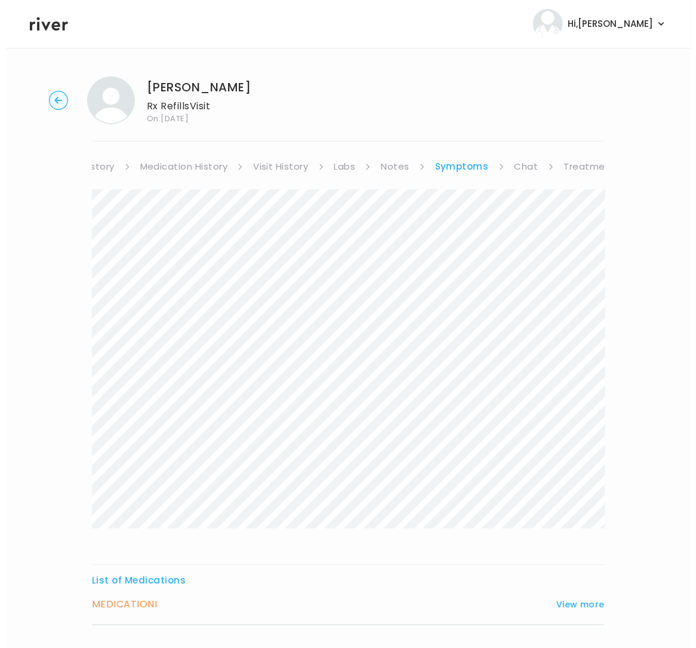
scroll to position [0, 131]
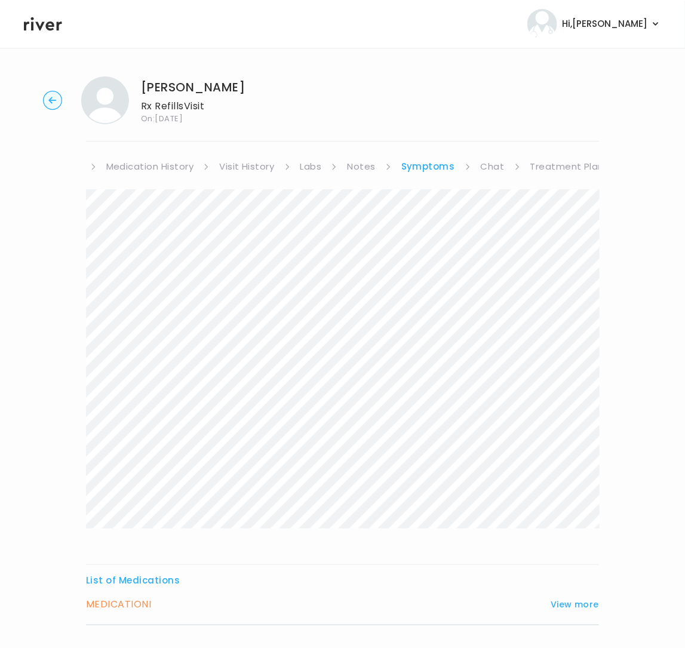
click at [556, 164] on link "Treatment Plan" at bounding box center [567, 166] width 74 height 17
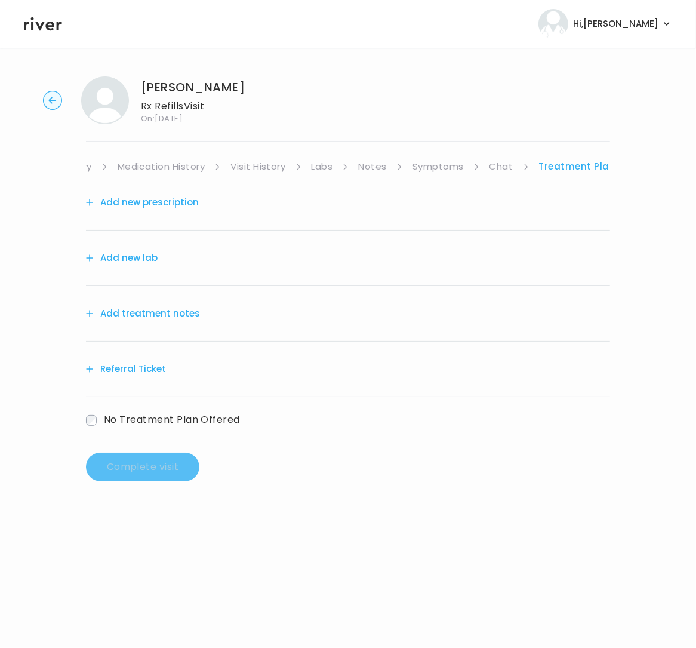
click at [139, 311] on button "Add treatment notes" at bounding box center [143, 313] width 114 height 17
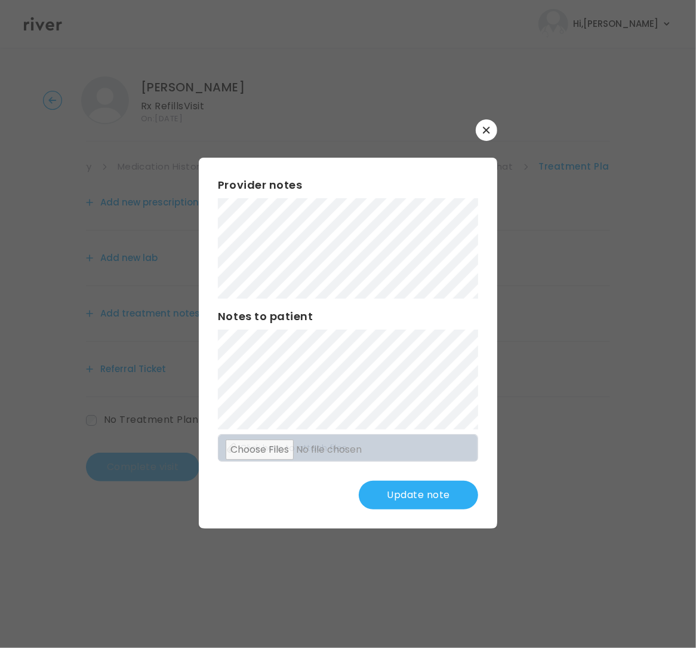
click at [425, 490] on button "Update note" at bounding box center [418, 495] width 119 height 29
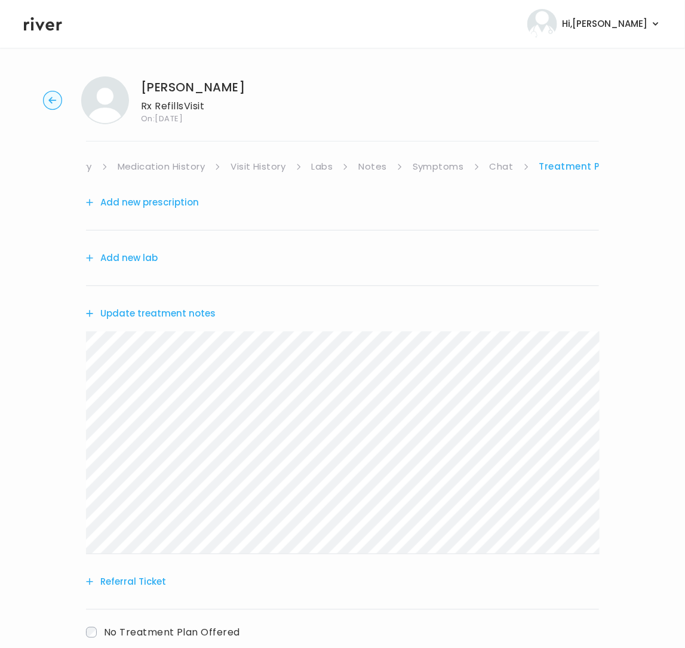
click at [148, 258] on button "Add new lab" at bounding box center [122, 258] width 72 height 17
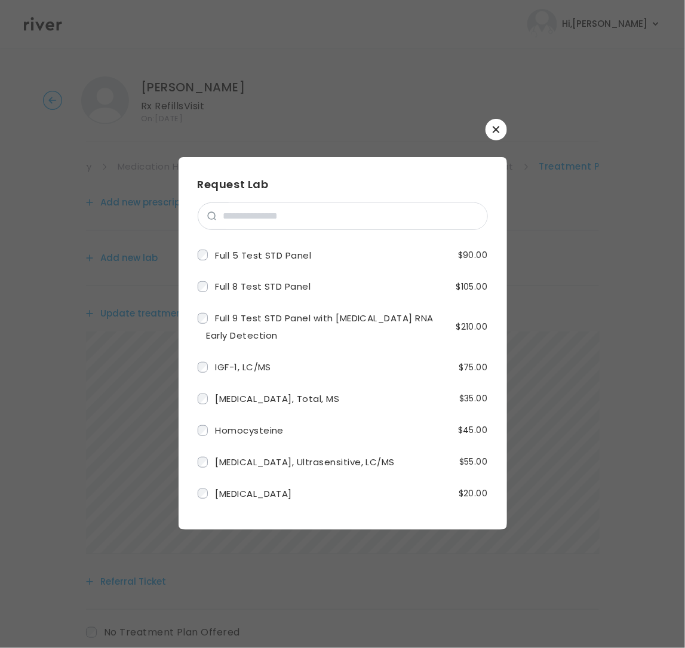
click at [495, 124] on button "button" at bounding box center [497, 130] width 22 height 22
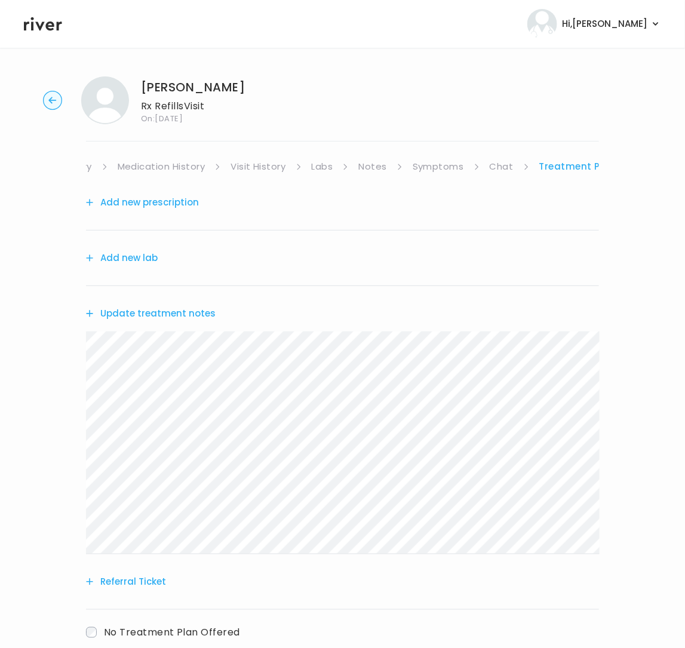
click at [152, 199] on button "Add new prescription" at bounding box center [142, 202] width 113 height 17
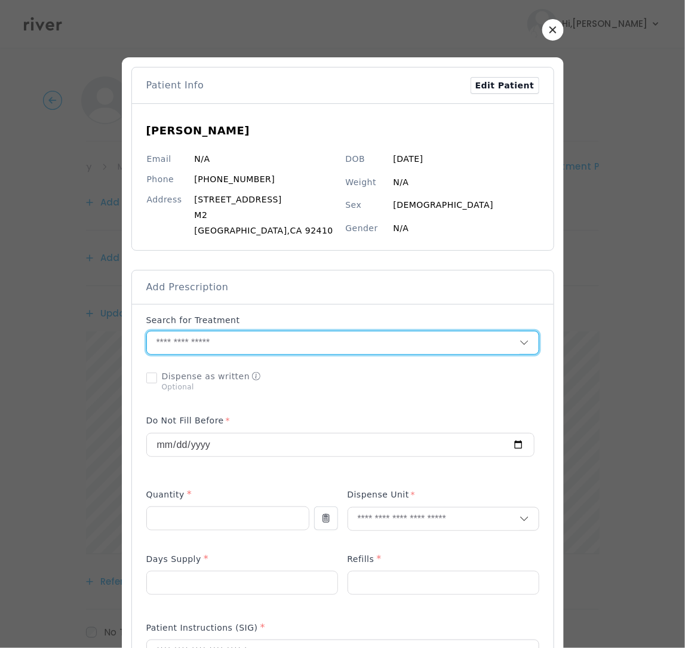
click at [228, 349] on input "text" at bounding box center [333, 342] width 373 height 23
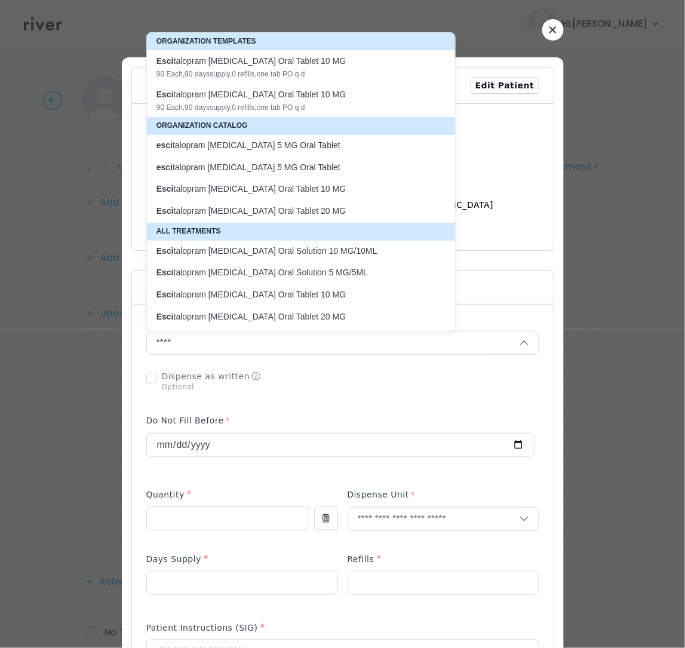
click at [250, 149] on p "esci talopram oxalate 5 MG Oral Tablet" at bounding box center [293, 145] width 275 height 11
type input "**********"
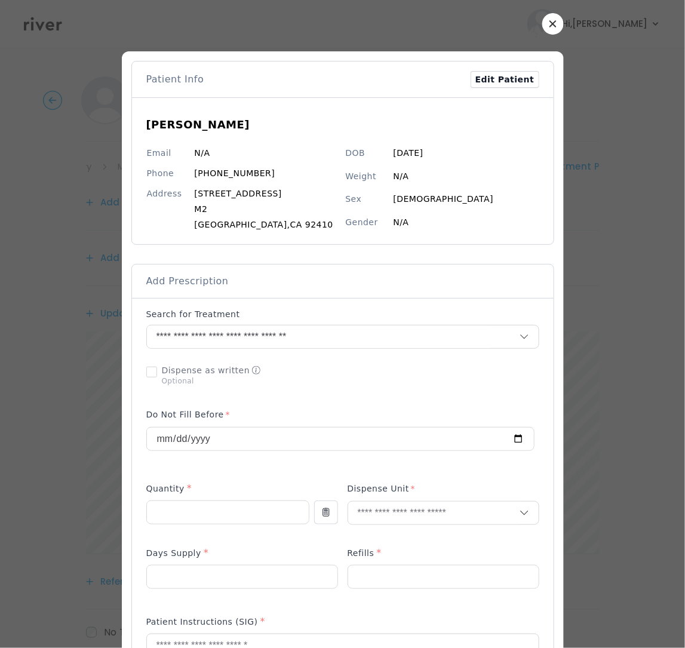
scroll to position [57, 0]
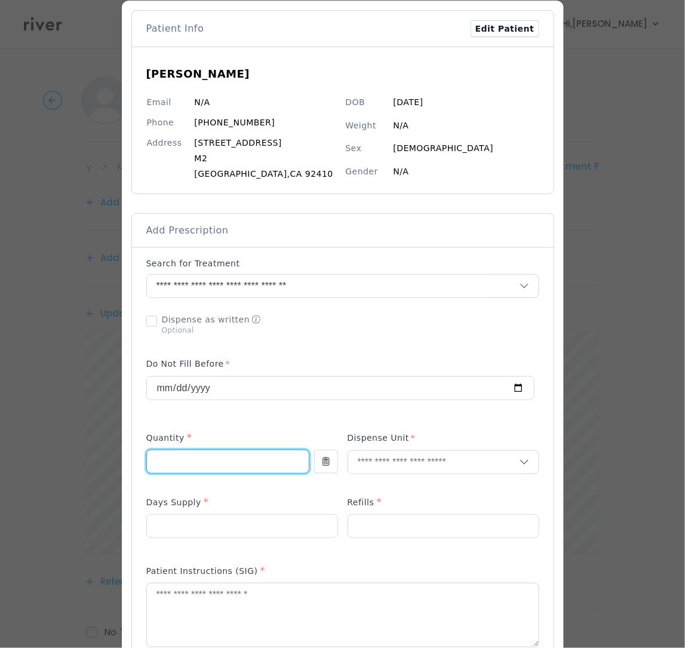
click at [199, 459] on input "number" at bounding box center [228, 461] width 162 height 23
type input "*"
type input "**"
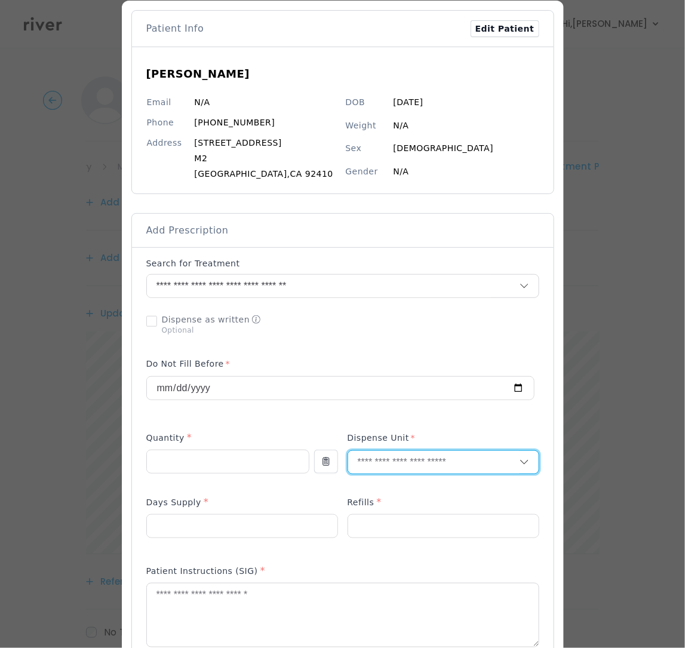
click at [416, 462] on input "text" at bounding box center [433, 462] width 171 height 23
type input "*"
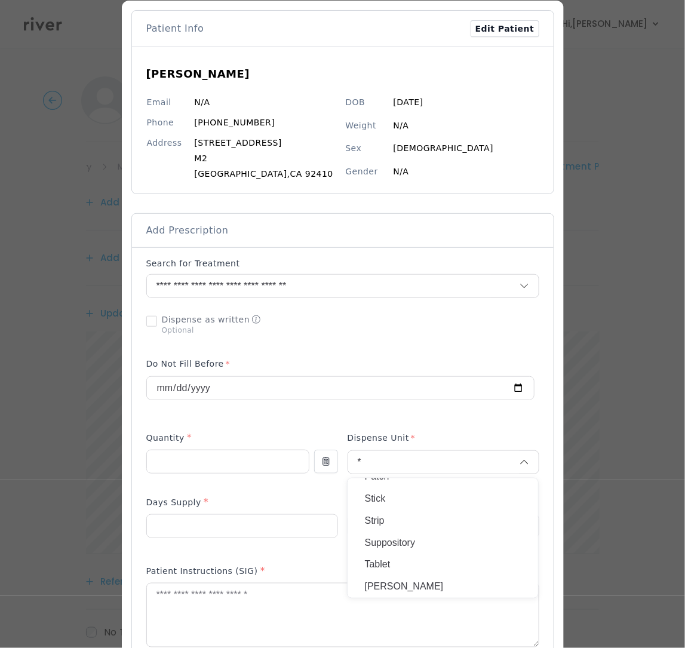
click at [409, 569] on p "Tablet" at bounding box center [442, 564] width 157 height 17
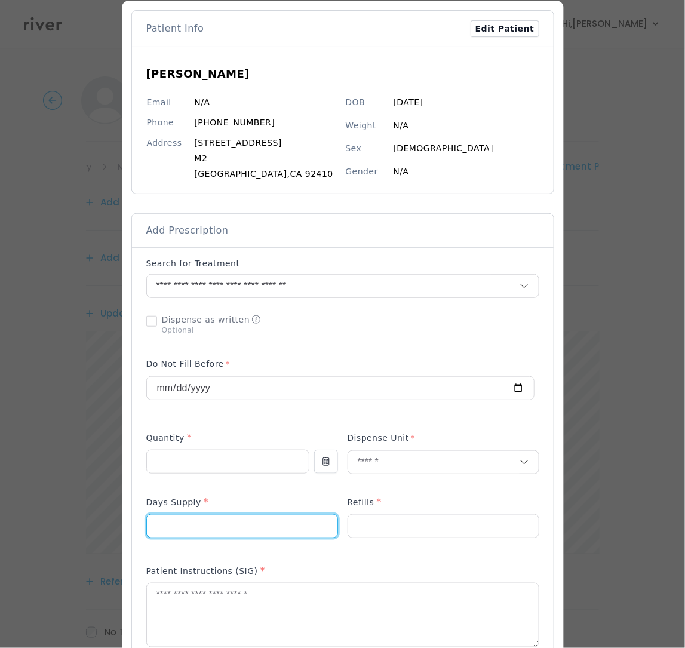
drag, startPoint x: 281, startPoint y: 527, endPoint x: 288, endPoint y: 526, distance: 7.4
click at [281, 528] on input "number" at bounding box center [242, 526] width 191 height 23
type input "**"
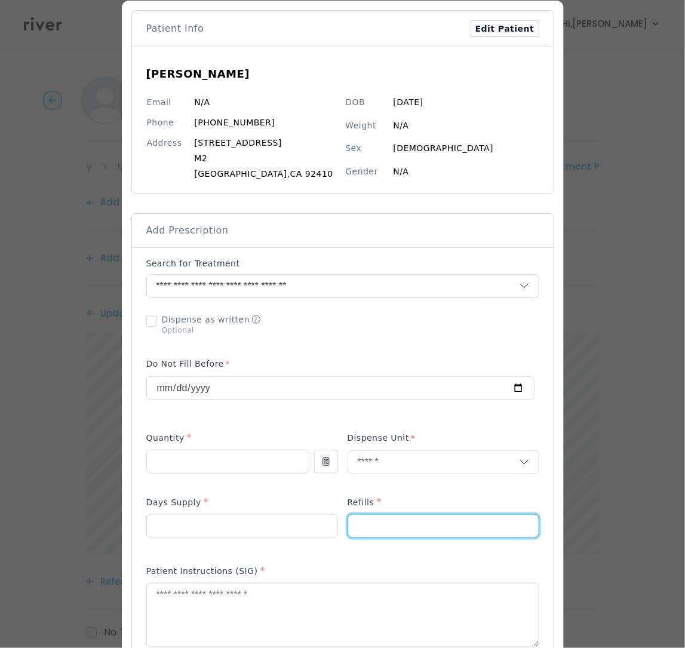
click at [374, 522] on input "number" at bounding box center [443, 526] width 191 height 23
type input "*"
click at [302, 606] on textarea at bounding box center [343, 615] width 392 height 63
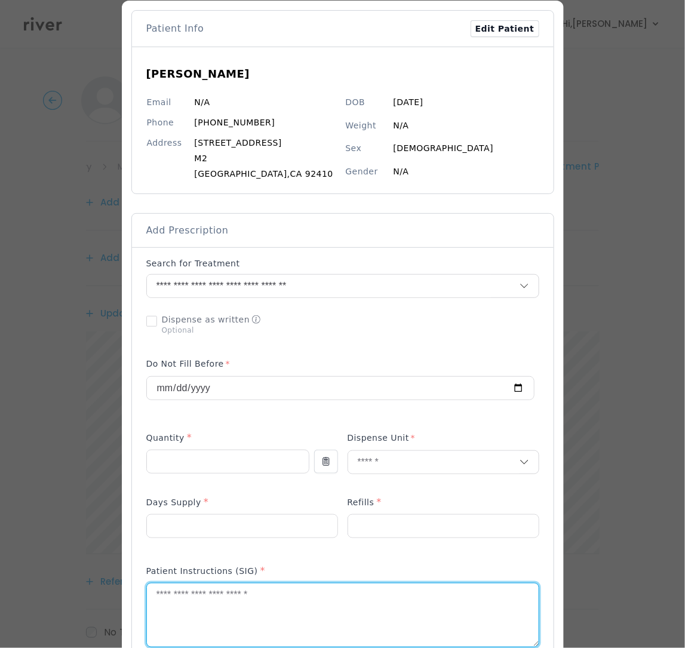
paste input "number"
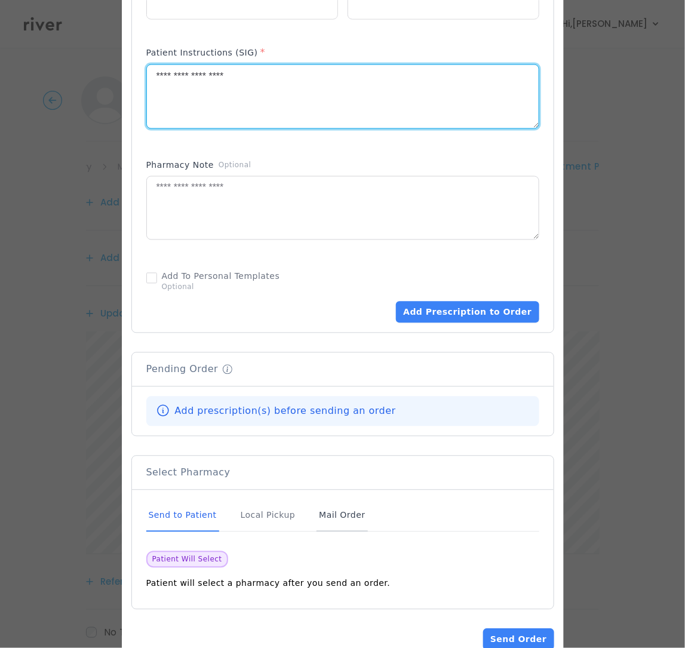
scroll to position [609, 0]
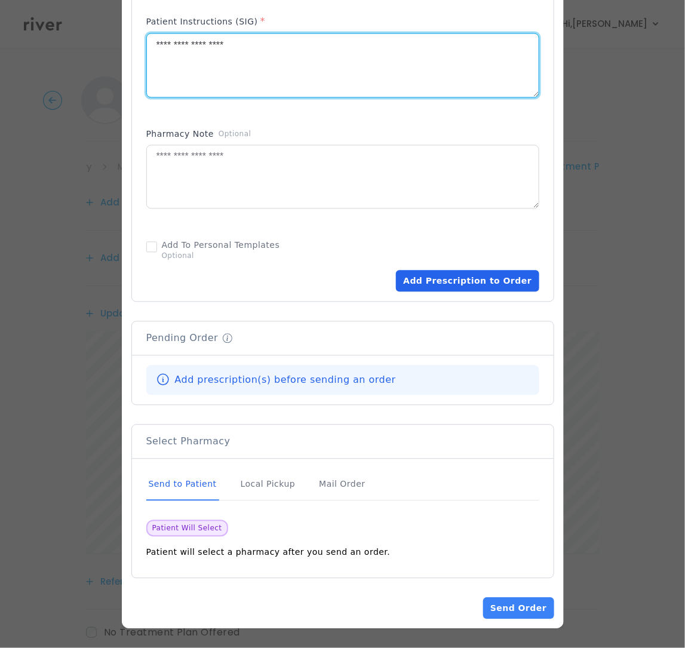
type textarea "**********"
click at [492, 278] on button "Add Prescription to Order" at bounding box center [467, 282] width 143 height 22
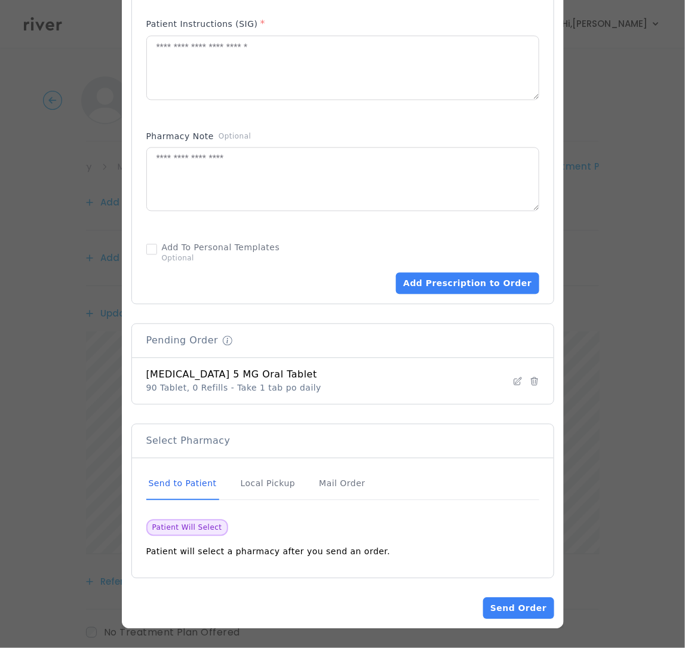
scroll to position [606, 0]
click at [509, 608] on button "Send Order" at bounding box center [518, 609] width 70 height 22
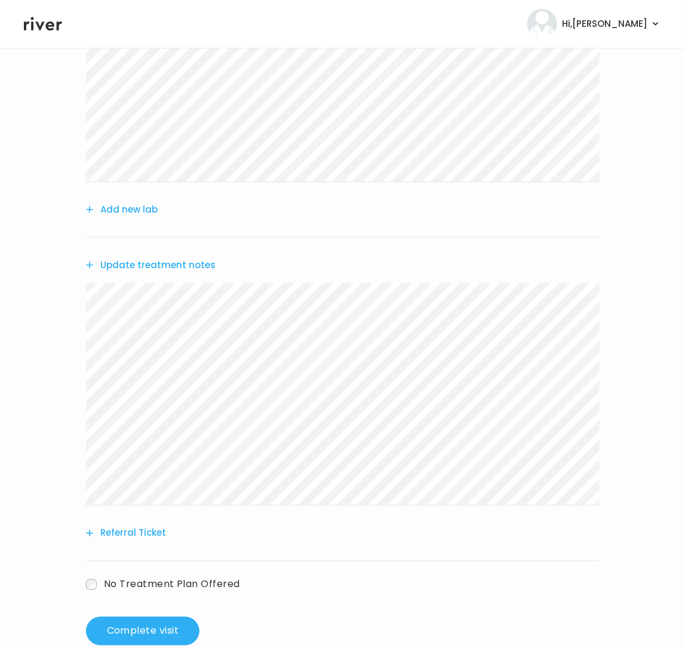
scroll to position [213, 0]
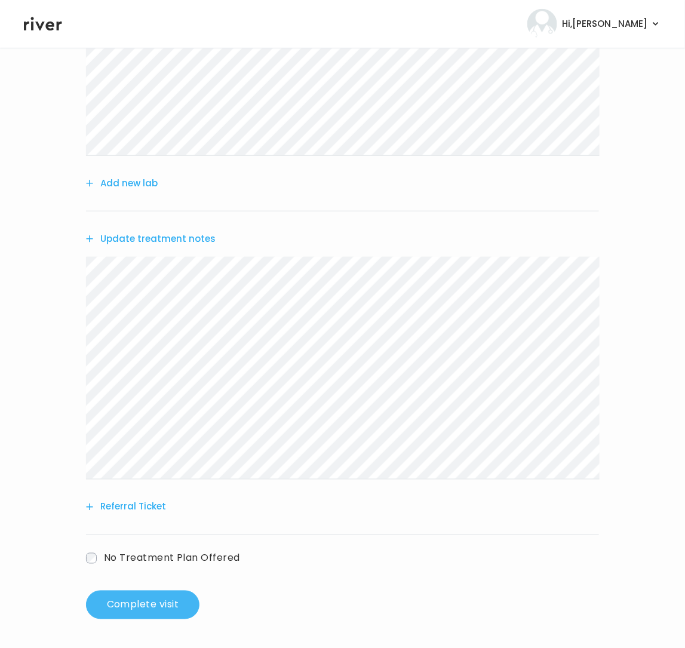
click at [123, 606] on button "Complete visit" at bounding box center [142, 605] width 113 height 29
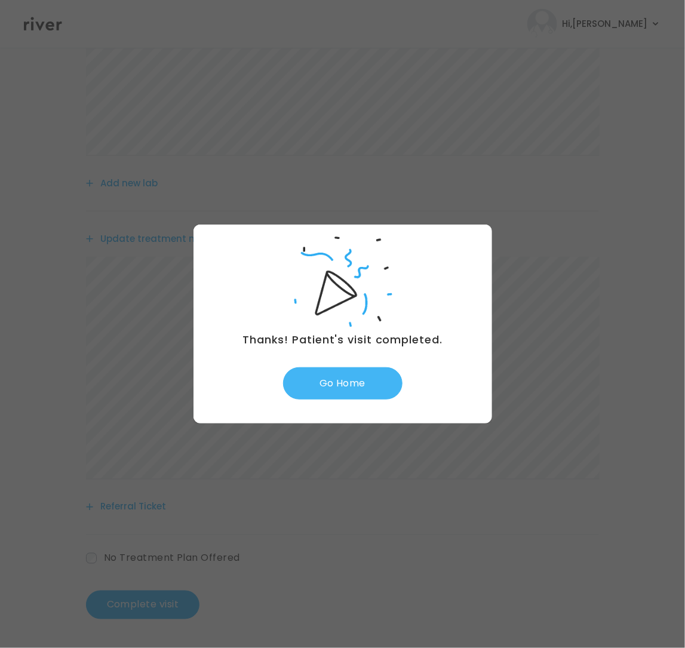
click at [376, 380] on button "Go Home" at bounding box center [342, 383] width 119 height 32
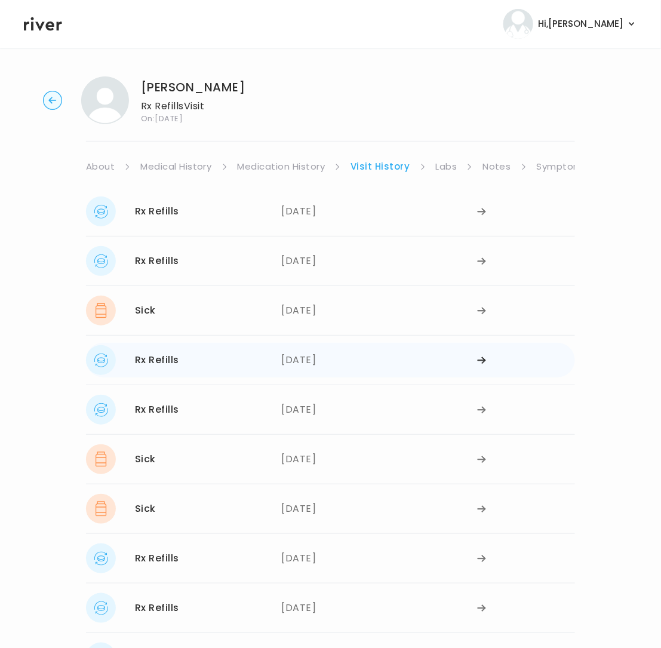
click at [481, 361] on icon at bounding box center [482, 360] width 10 height 9
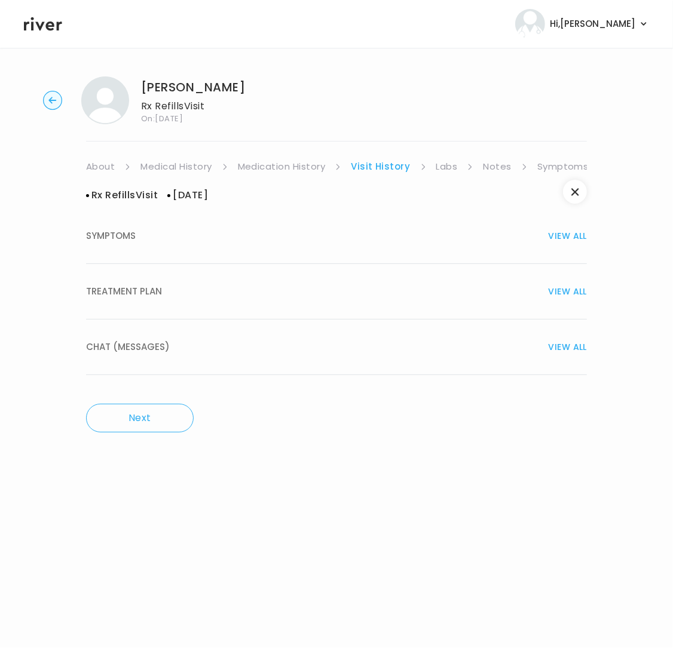
click at [100, 285] on span "TREATMENT PLAN" at bounding box center [124, 291] width 76 height 17
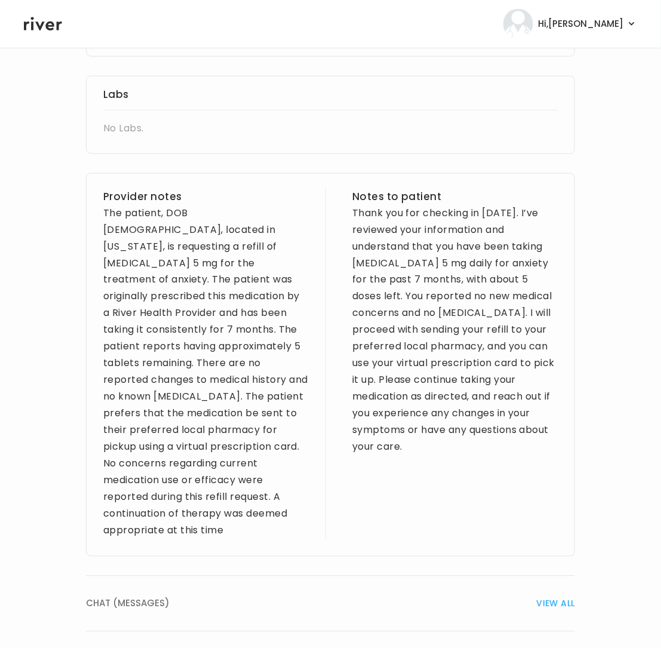
scroll to position [419, 0]
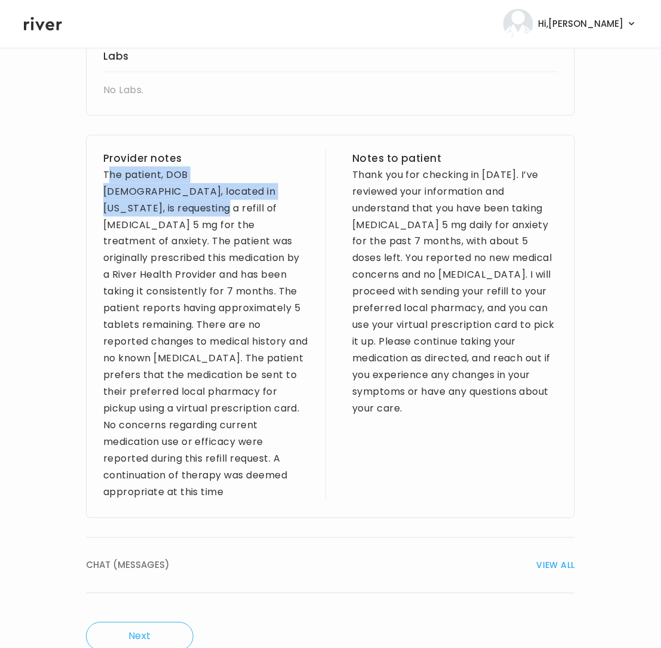
drag, startPoint x: 108, startPoint y: 174, endPoint x: 254, endPoint y: 189, distance: 146.5
click at [254, 189] on div "The patient, DOB 01/29/1995, located in California, is requesting a refill of E…" at bounding box center [205, 334] width 205 height 334
click at [136, 184] on div "The patient, DOB 01/29/1995, located in California, is requesting a refill of E…" at bounding box center [205, 334] width 205 height 334
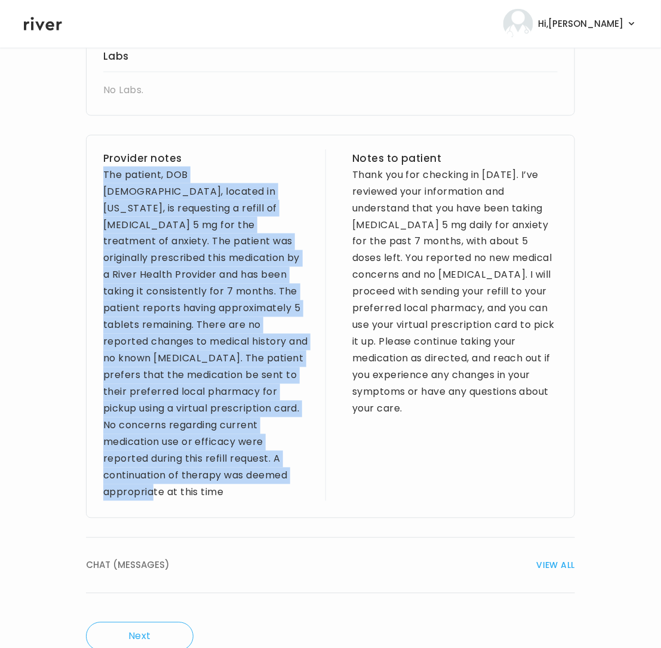
drag, startPoint x: 106, startPoint y: 171, endPoint x: 245, endPoint y: 441, distance: 303.7
click at [298, 471] on div "Provider notes The patient, DOB 01/29/1995, located in California, is requestin…" at bounding box center [330, 326] width 489 height 383
copy div "The patient, DOB 01/29/1995, located in California, is requesting a refill of E…"
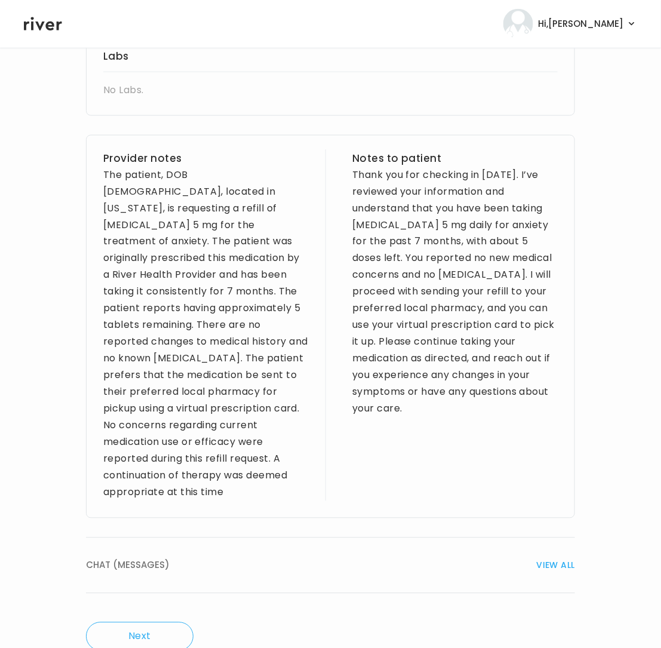
click at [352, 170] on div "Thank you for checking in today. I’ve reviewed your information and understand …" at bounding box center [454, 292] width 205 height 251
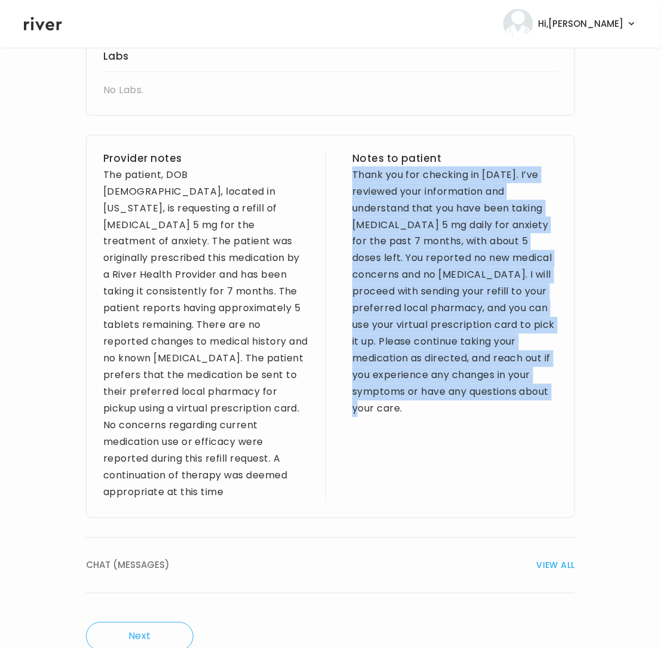
drag, startPoint x: 352, startPoint y: 172, endPoint x: 392, endPoint y: 386, distance: 217.5
click at [400, 409] on div "Provider notes The patient, DOB 01/29/1995, located in California, is requestin…" at bounding box center [330, 326] width 489 height 383
copy div "Thank you for checking in today. I’ve reviewed your information and understand …"
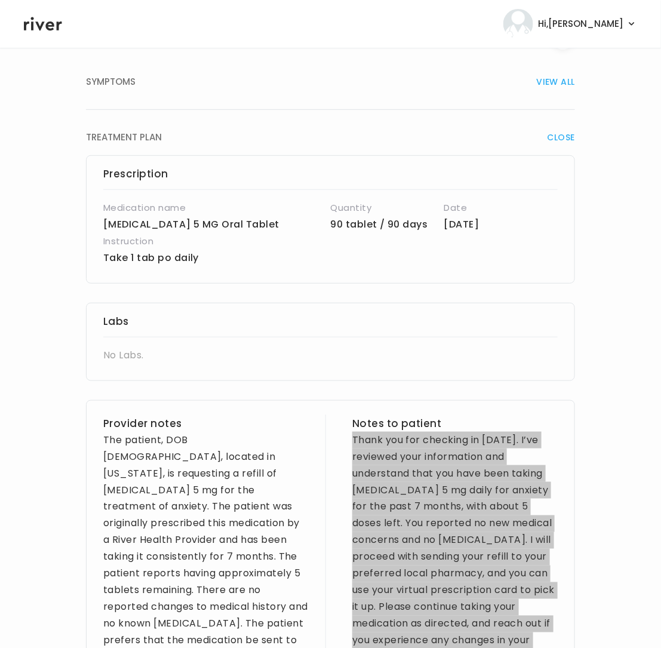
scroll to position [0, 0]
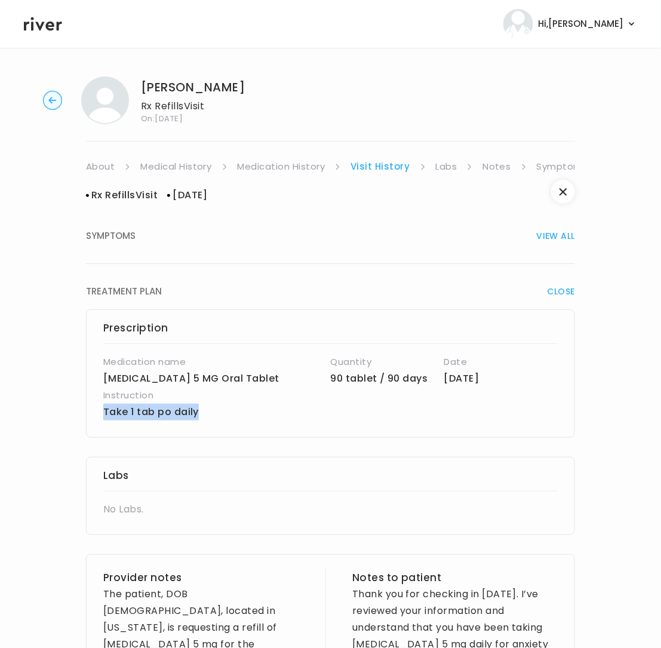
drag, startPoint x: 208, startPoint y: 412, endPoint x: 97, endPoint y: 414, distance: 111.7
click at [97, 414] on div "Prescription Medication name escitalopram oxalate 5 MG Oral Tablet Quantity 90 …" at bounding box center [330, 373] width 489 height 128
copy p "Take 1 tab po daily"
